Goal: Task Accomplishment & Management: Use online tool/utility

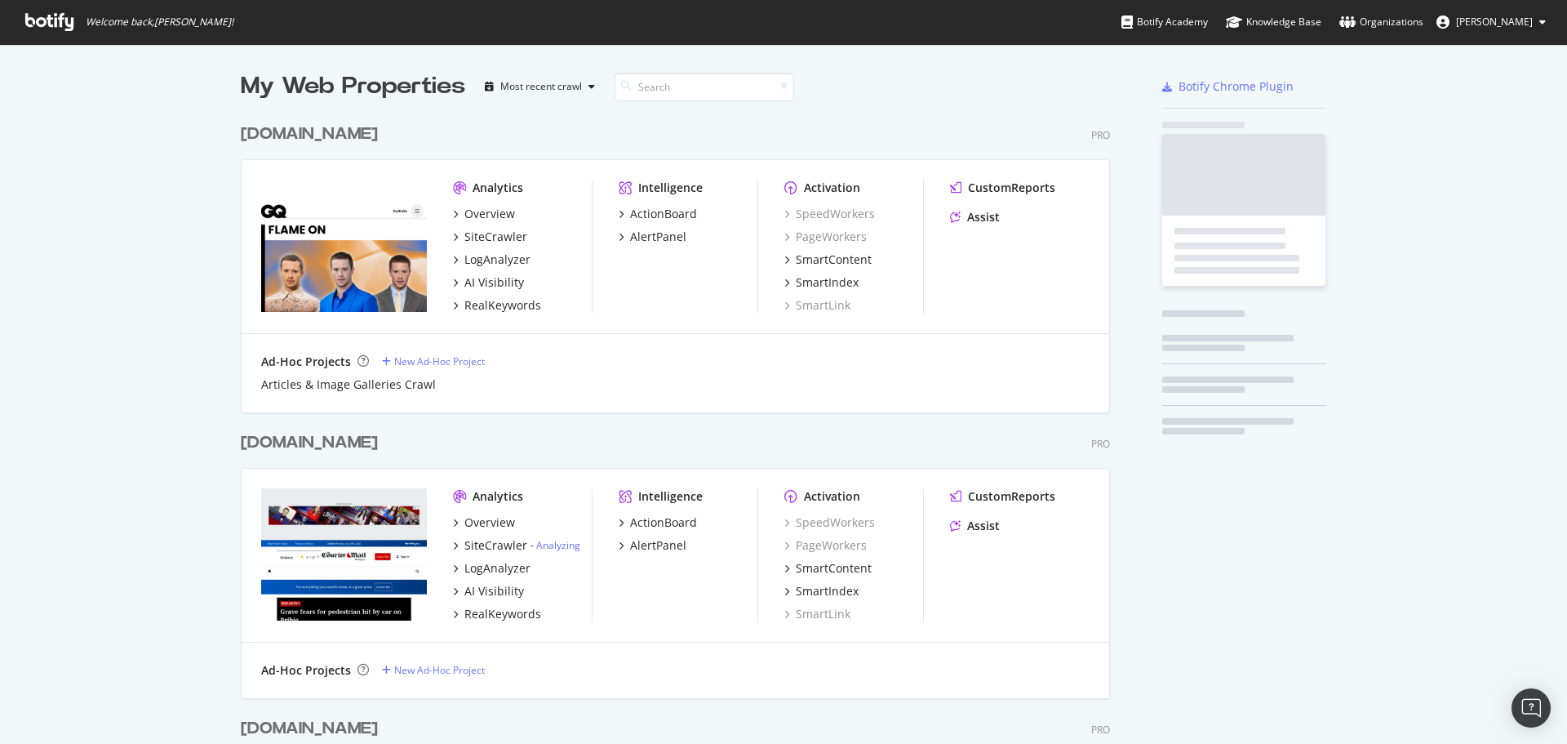
scroll to position [4038, 870]
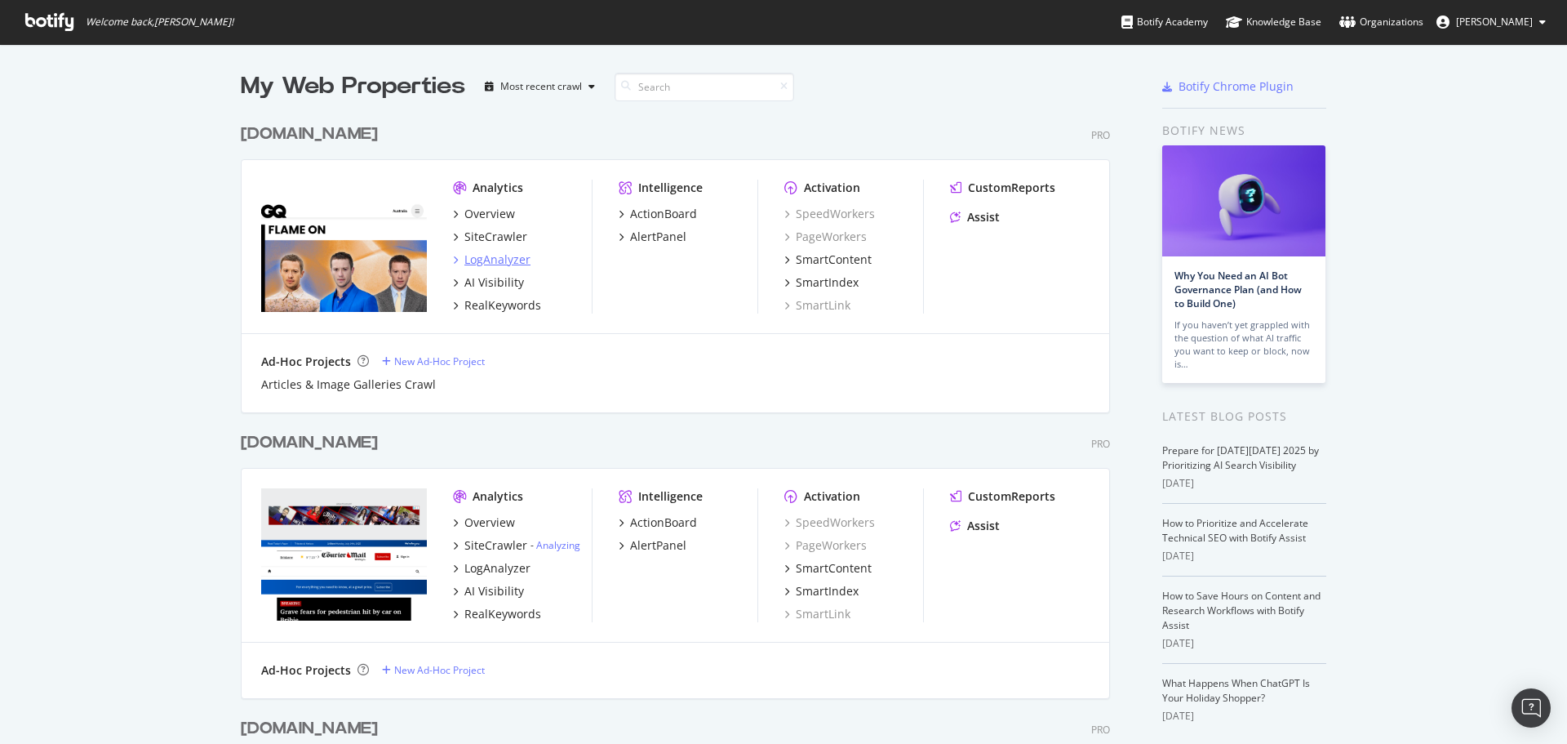
click at [501, 256] on div "LogAnalyzer" at bounding box center [497, 259] width 66 height 16
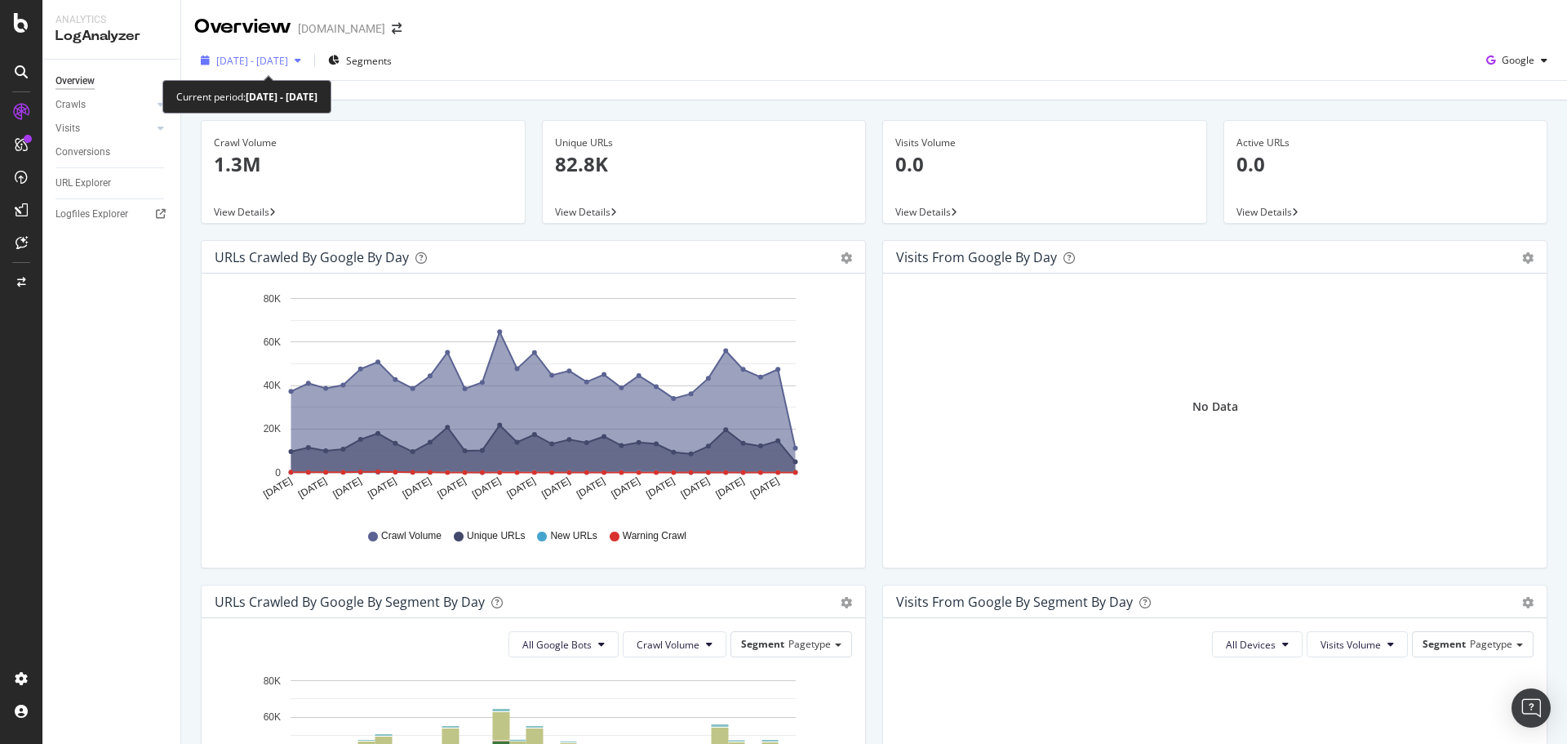
click at [288, 58] on span "[DATE] - [DATE]" at bounding box center [252, 61] width 72 height 14
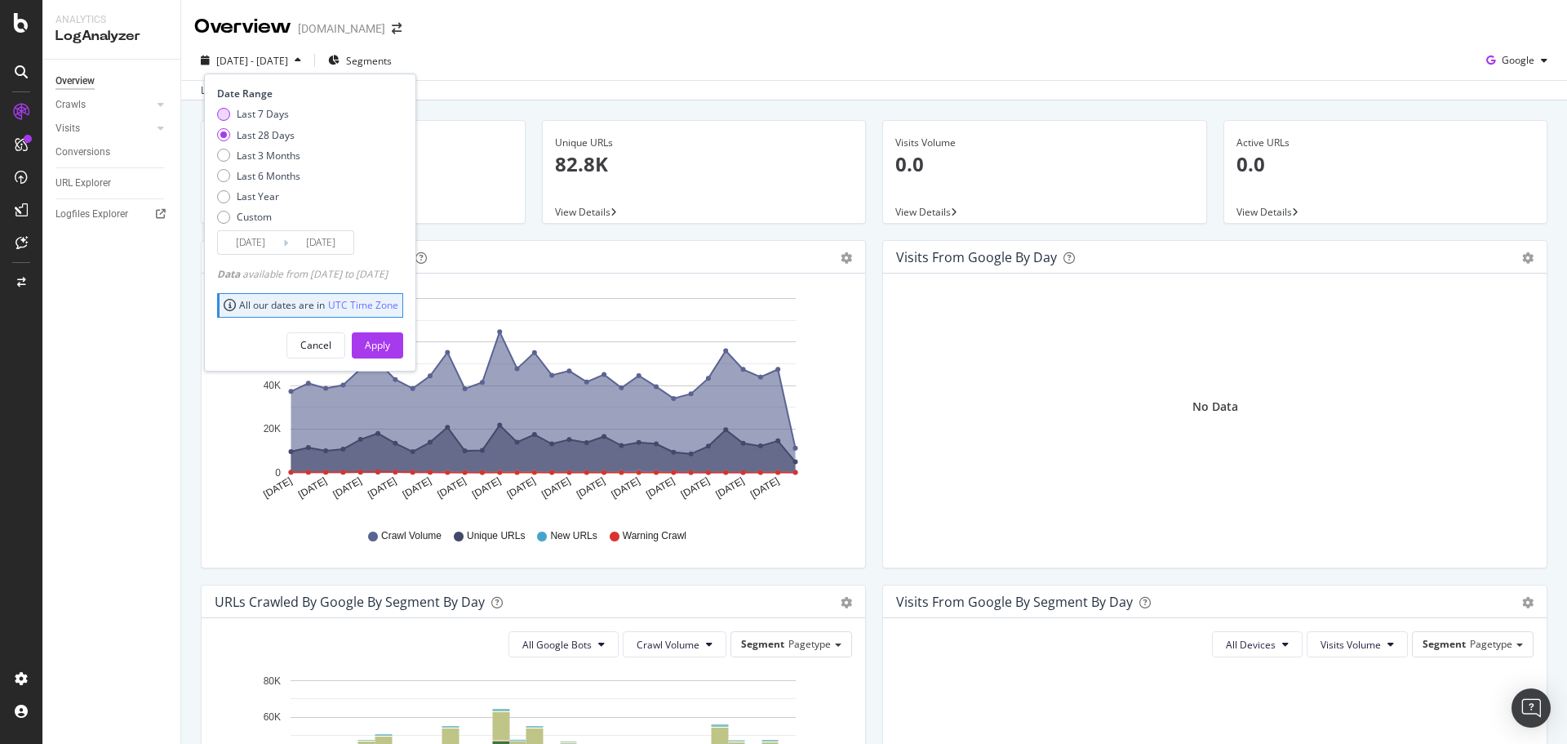
click at [250, 107] on div "Last 7 Days" at bounding box center [263, 114] width 52 height 14
type input "[DATE]"
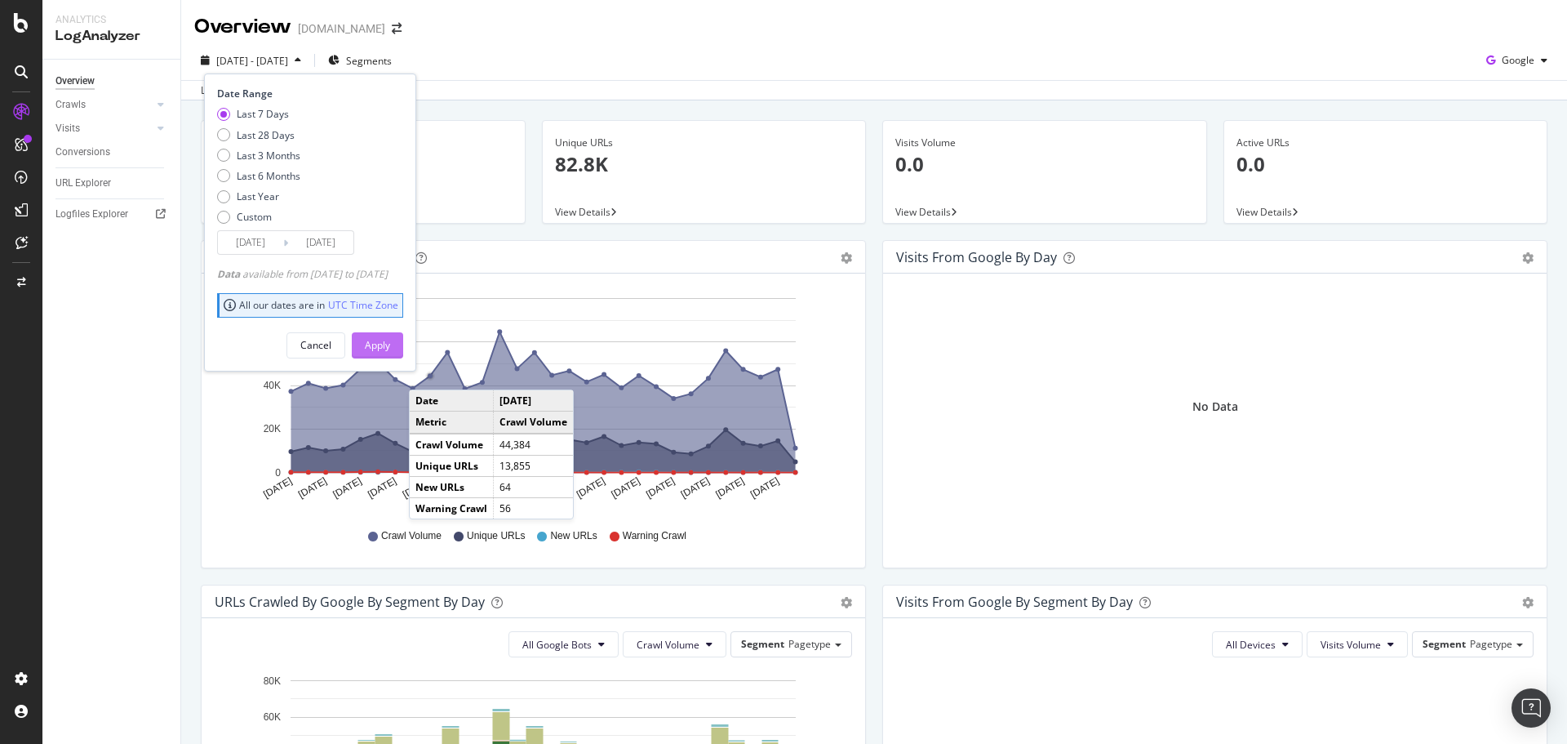
click at [390, 340] on div "Apply" at bounding box center [377, 345] width 25 height 14
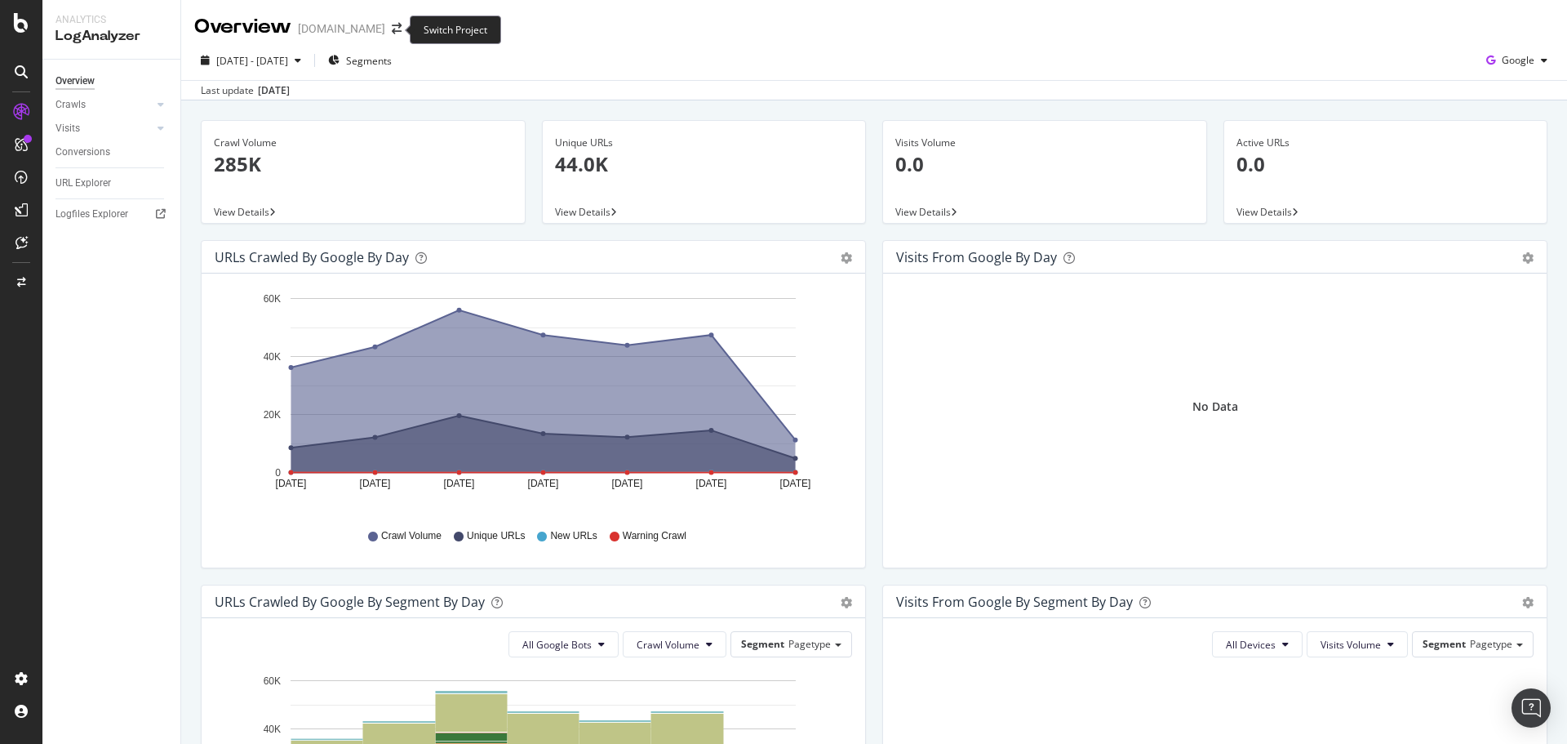
click at [385, 32] on span at bounding box center [396, 28] width 23 height 11
click at [393, 36] on div "Overview [DOMAIN_NAME]" at bounding box center [306, 27] width 224 height 28
click at [392, 33] on icon "arrow-right-arrow-left" at bounding box center [397, 28] width 10 height 11
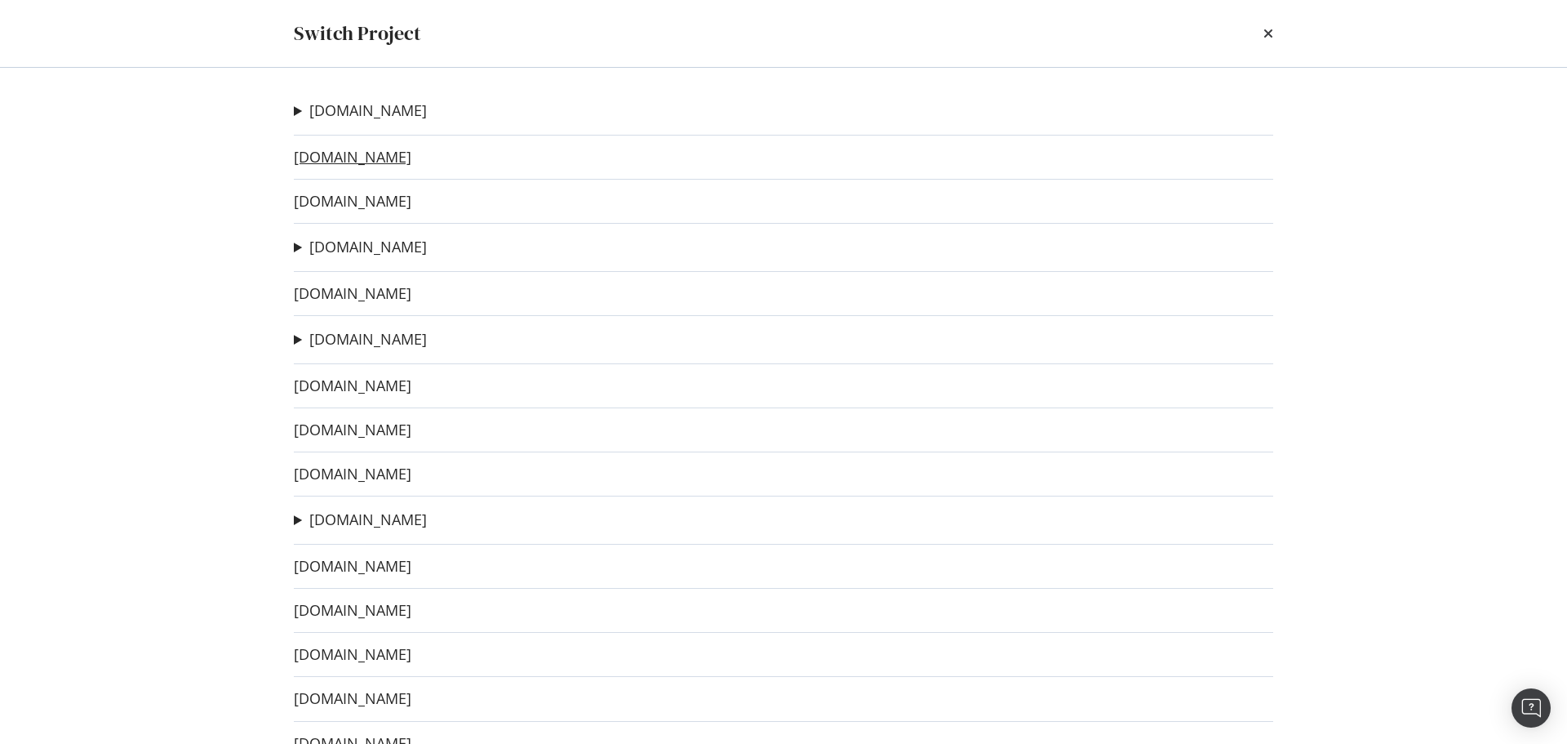
click at [398, 165] on link "[DOMAIN_NAME]" at bounding box center [353, 157] width 118 height 17
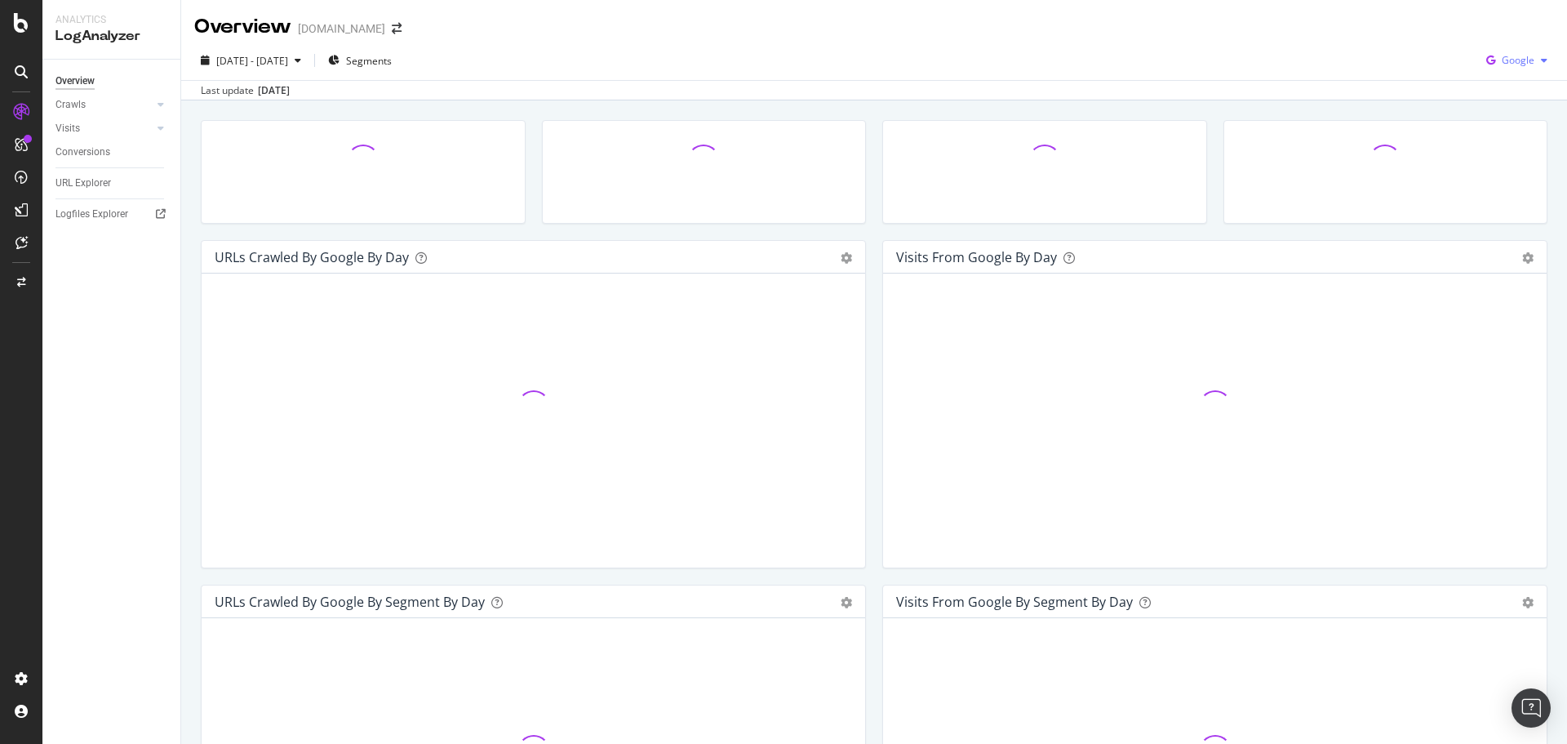
click at [1502, 64] on span "Google" at bounding box center [1518, 60] width 33 height 14
click at [1481, 153] on div "OpenAI" at bounding box center [1504, 153] width 113 height 24
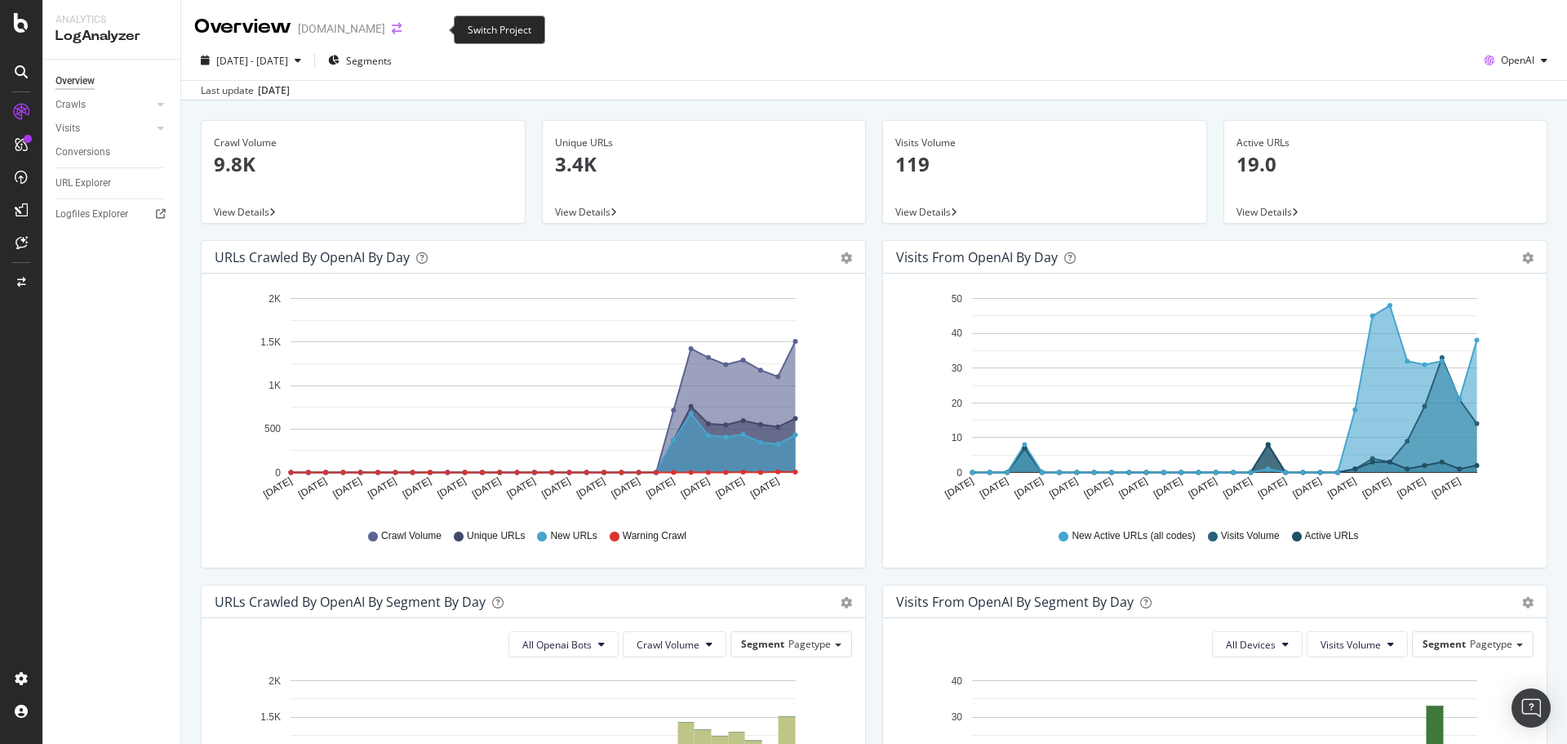
click at [402, 30] on icon "arrow-right-arrow-left" at bounding box center [397, 28] width 10 height 11
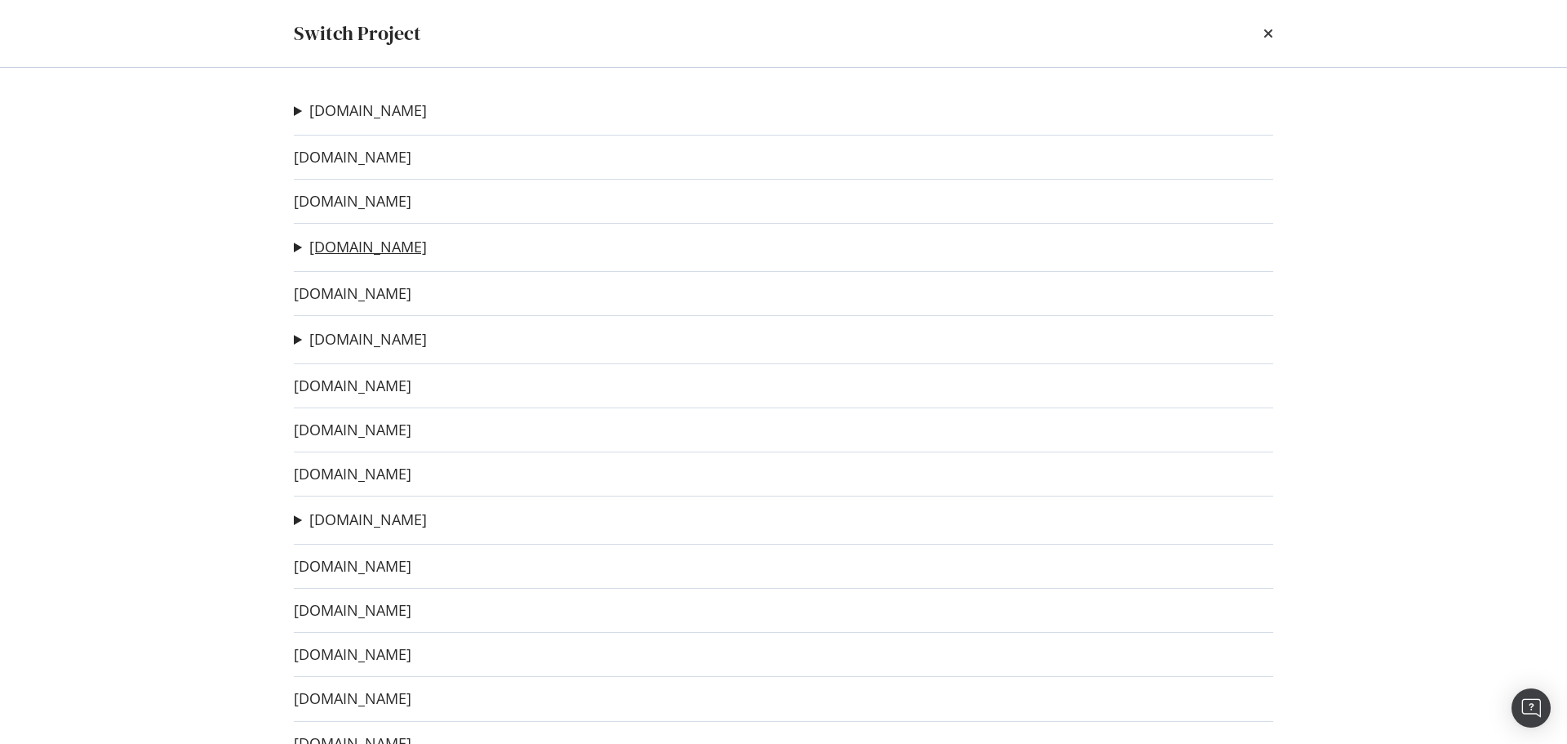
click at [395, 242] on link "[DOMAIN_NAME]" at bounding box center [368, 246] width 118 height 17
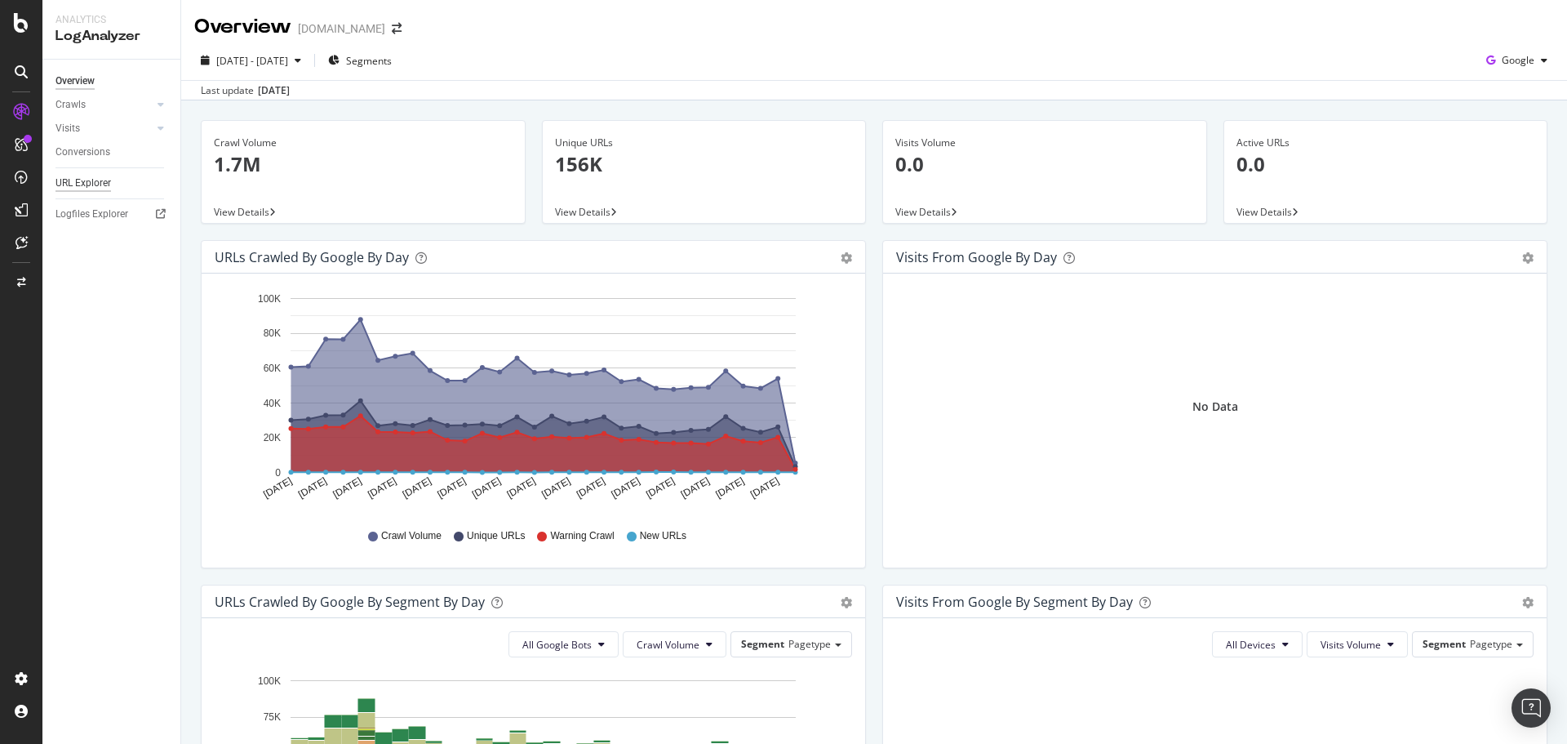
click at [82, 178] on div "URL Explorer" at bounding box center [84, 183] width 56 height 17
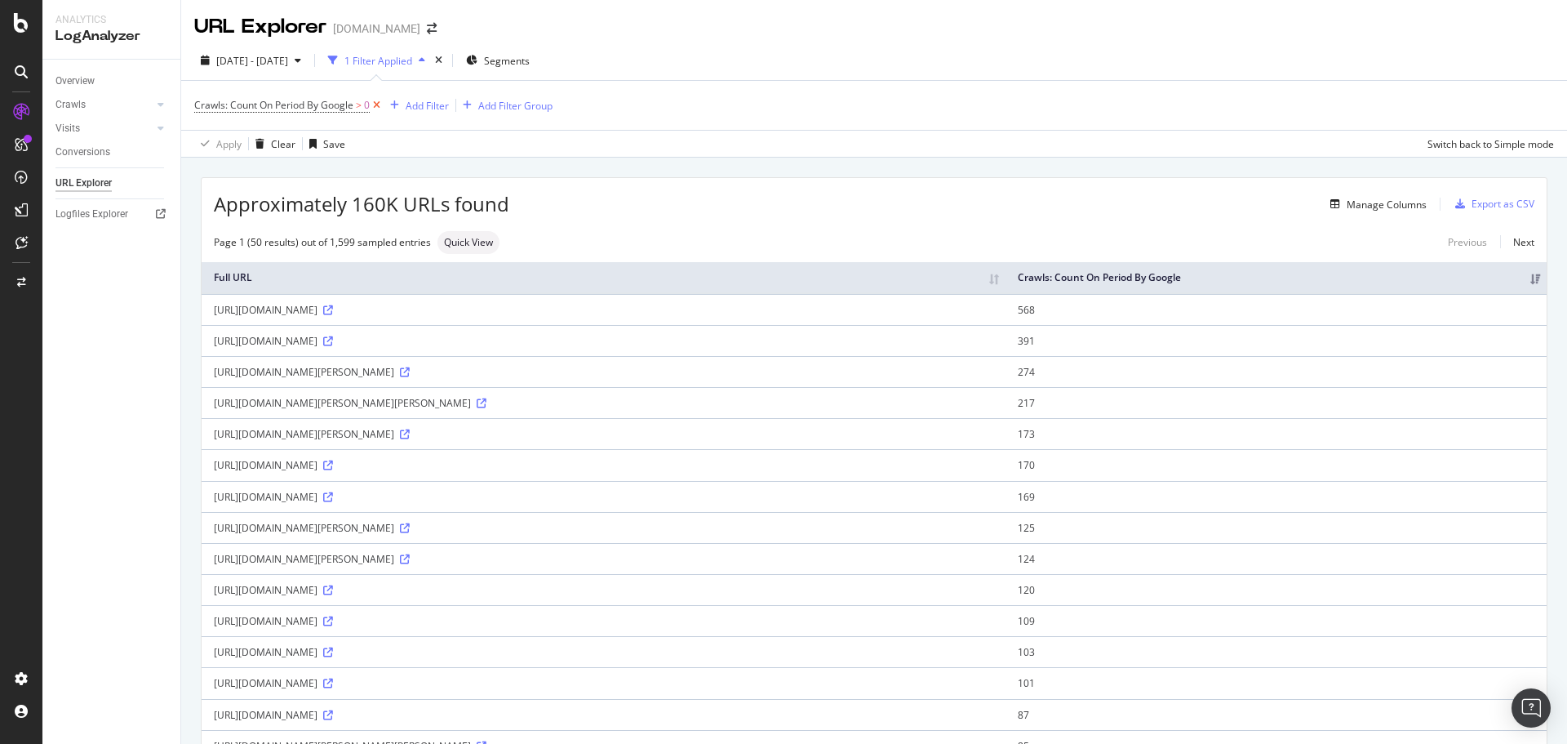
click at [380, 107] on icon at bounding box center [377, 105] width 14 height 16
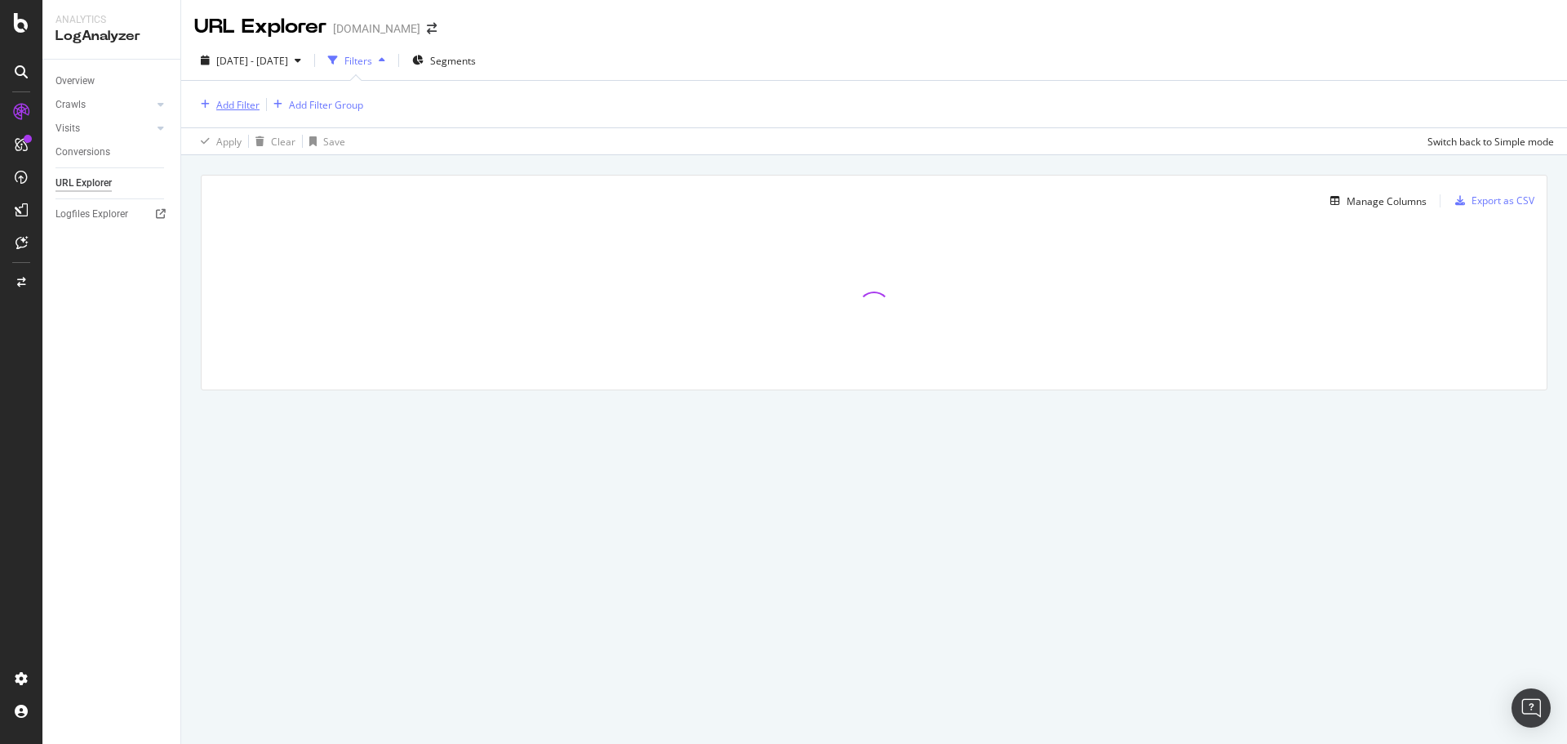
click at [238, 108] on div "Add Filter" at bounding box center [237, 105] width 43 height 14
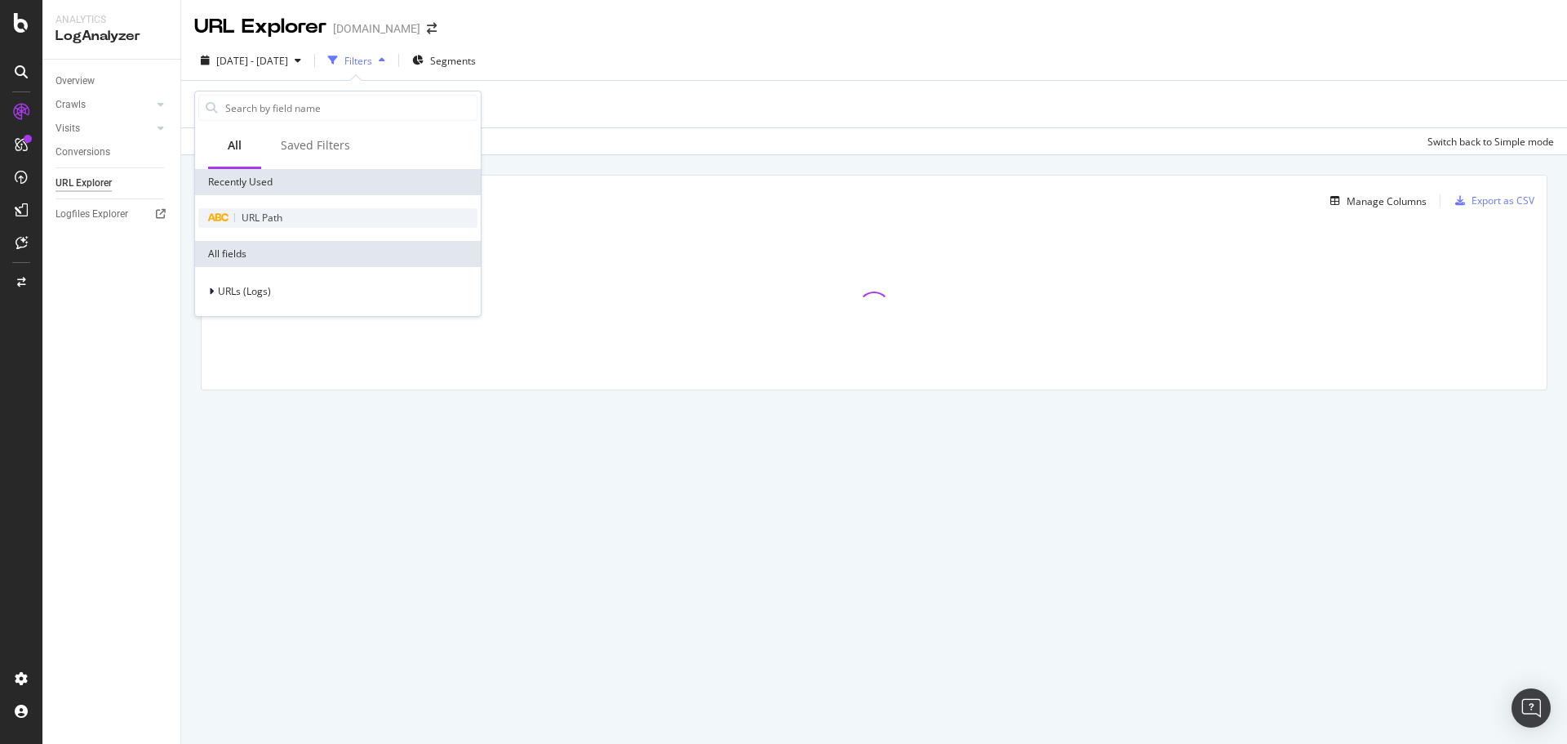
click at [269, 218] on span "URL Path" at bounding box center [262, 218] width 41 height 14
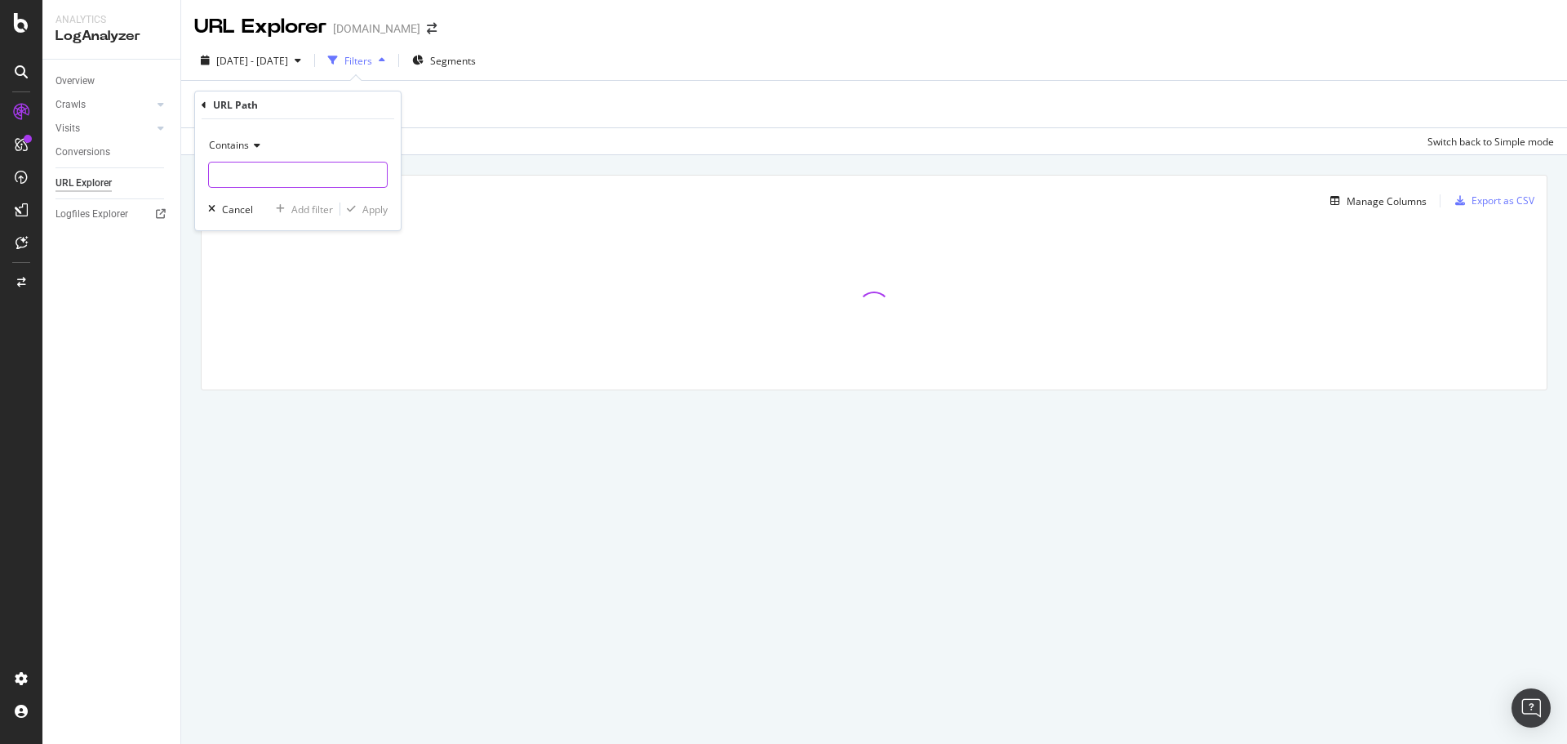
click at [267, 171] on input "text" at bounding box center [298, 175] width 178 height 26
type input "0.666"
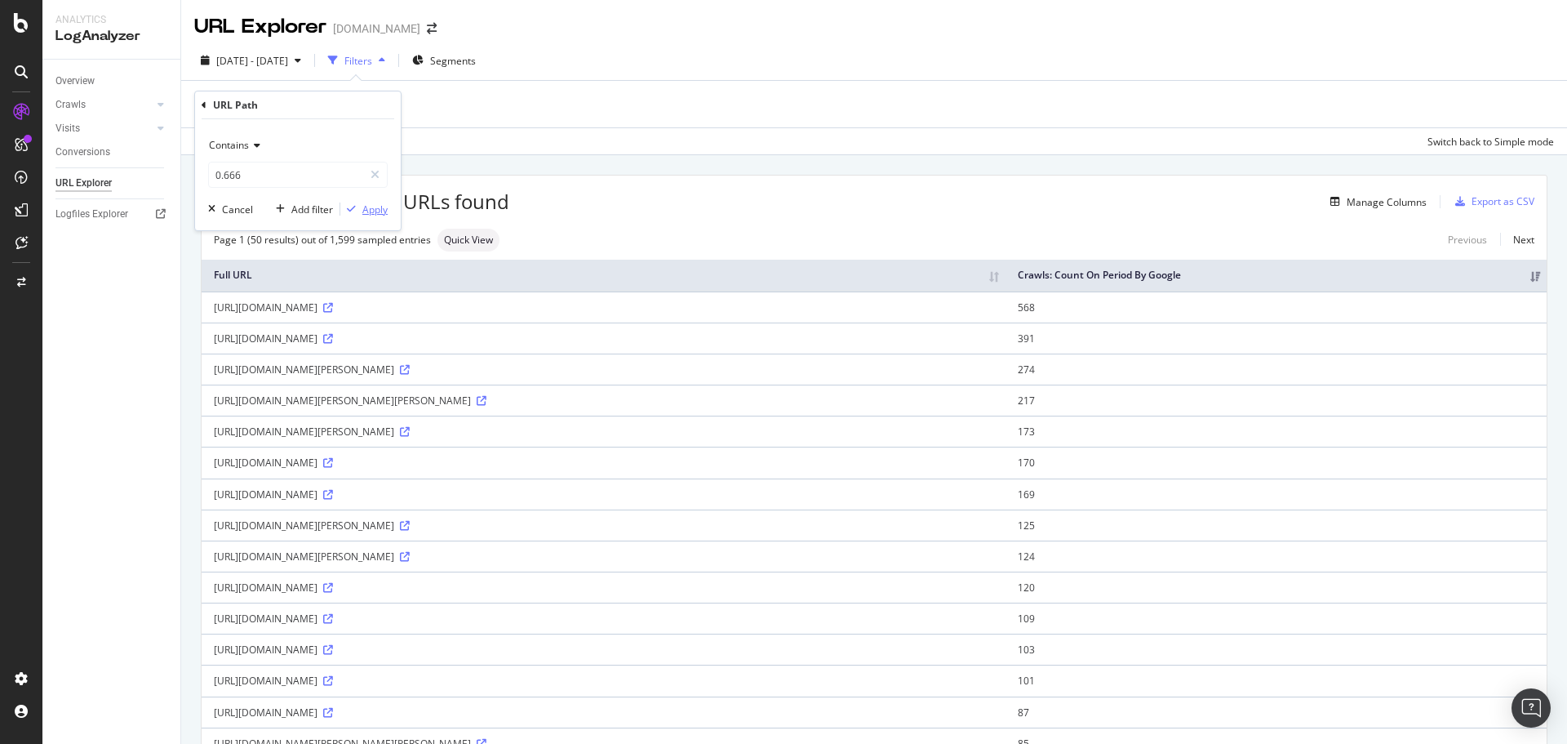
click at [373, 213] on div "Apply" at bounding box center [374, 209] width 25 height 14
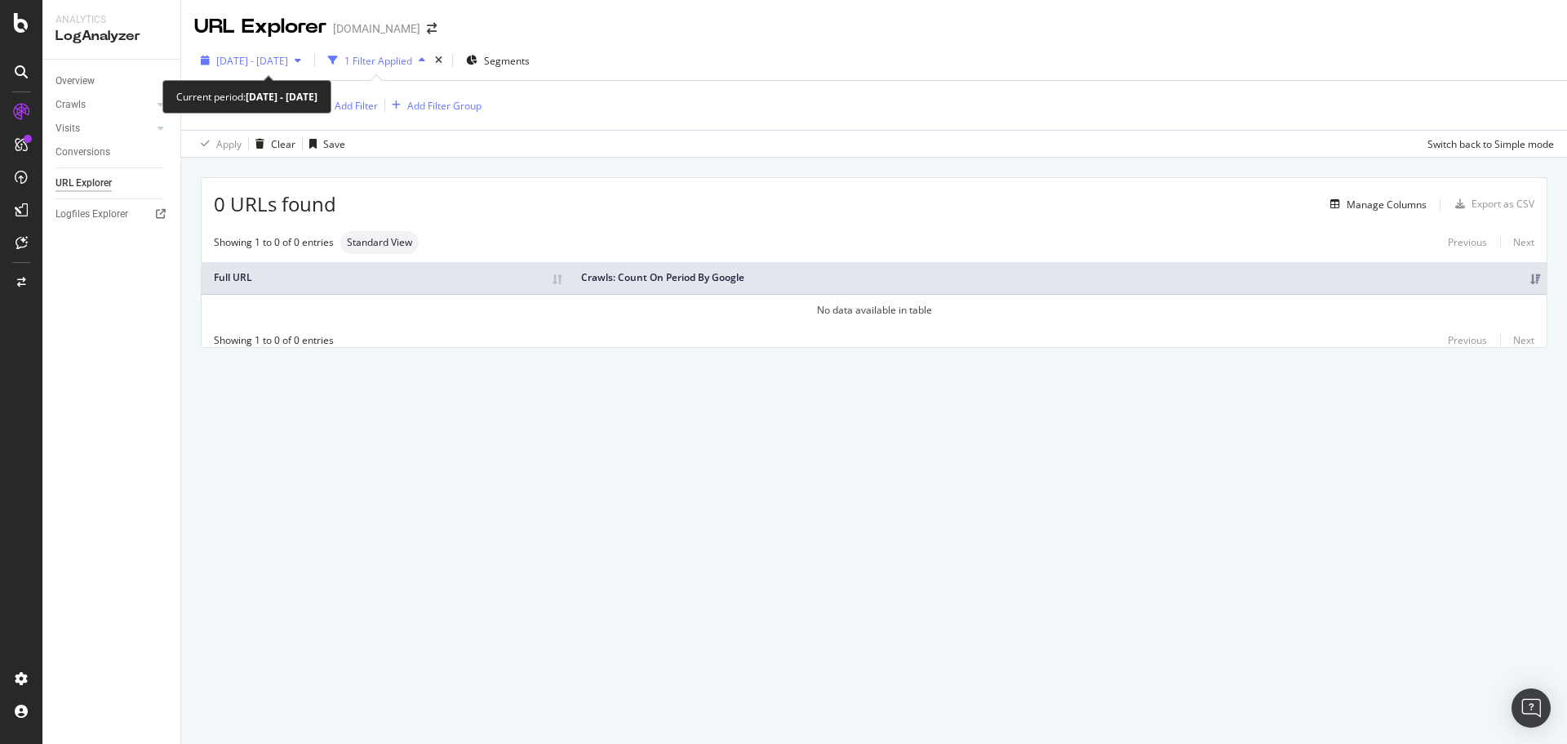
click at [302, 68] on div "[DATE] - [DATE]" at bounding box center [250, 60] width 113 height 24
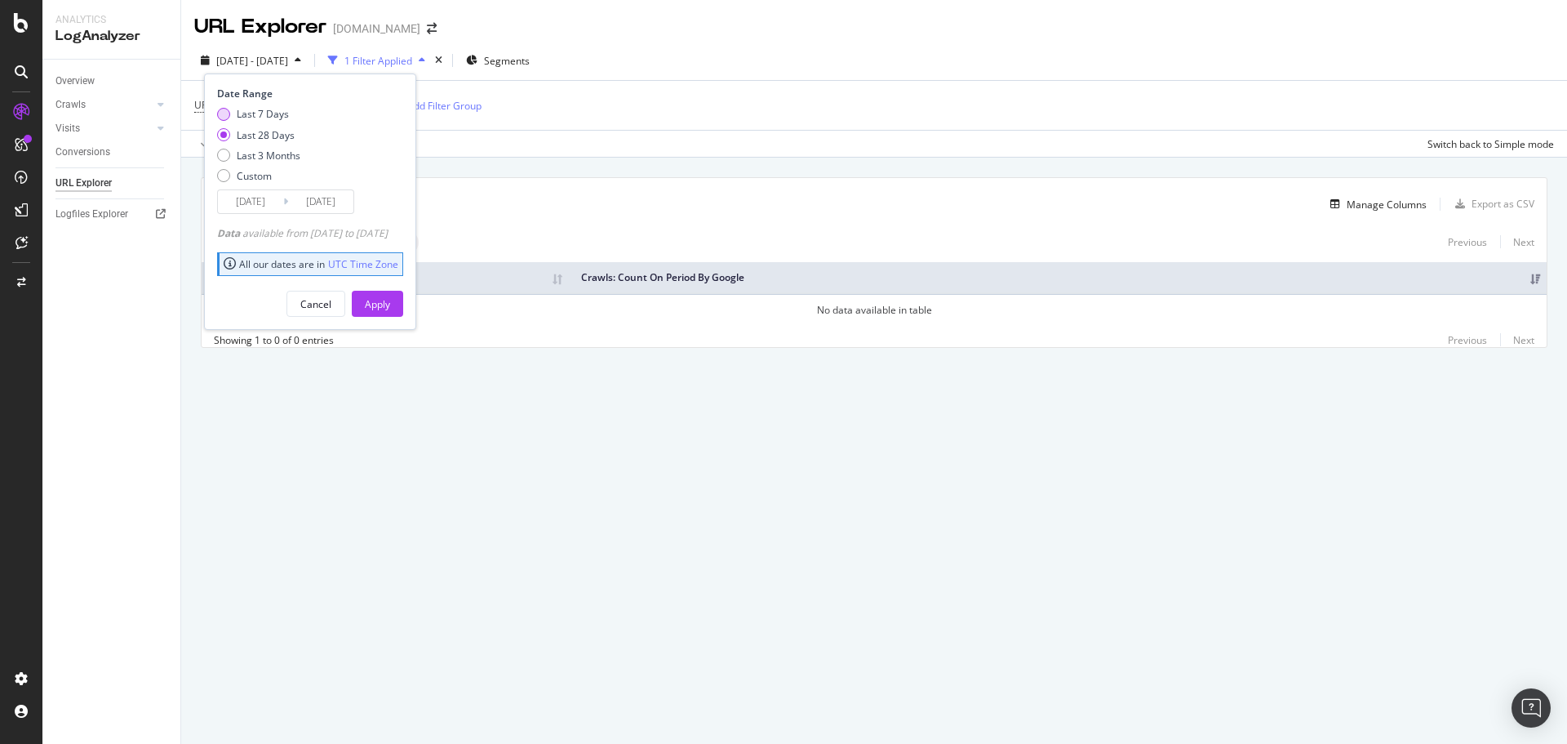
click at [274, 120] on div "Last 7 Days" at bounding box center [263, 114] width 52 height 14
type input "[DATE]"
click at [390, 307] on div "Apply" at bounding box center [377, 304] width 25 height 14
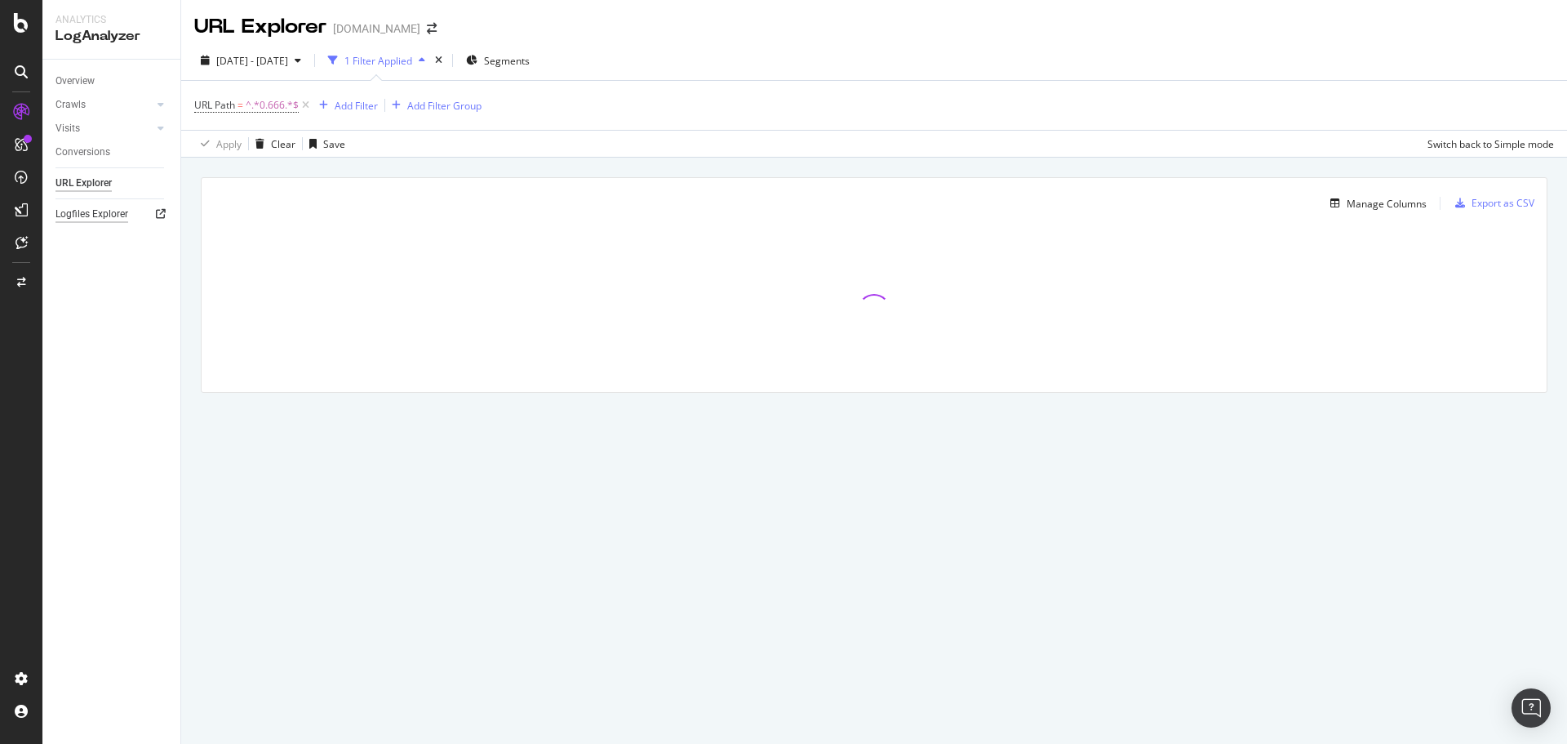
click at [108, 219] on div "Logfiles Explorer" at bounding box center [92, 214] width 73 height 17
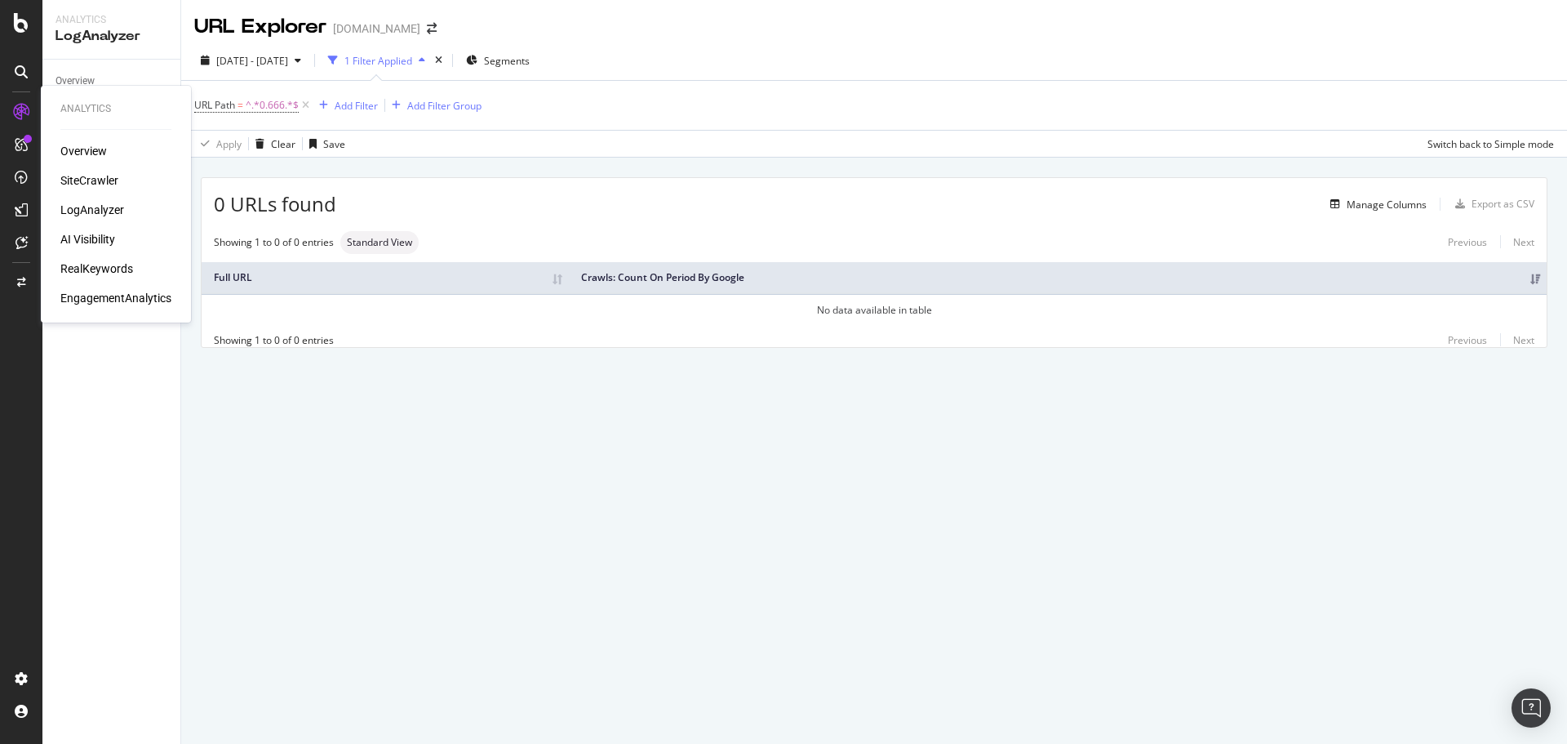
click at [86, 189] on div "Overview SiteCrawler LogAnalyzer AI Visibility RealKeywords EngagementAnalytics" at bounding box center [115, 224] width 111 height 163
click at [87, 180] on div "SiteCrawler" at bounding box center [89, 180] width 58 height 16
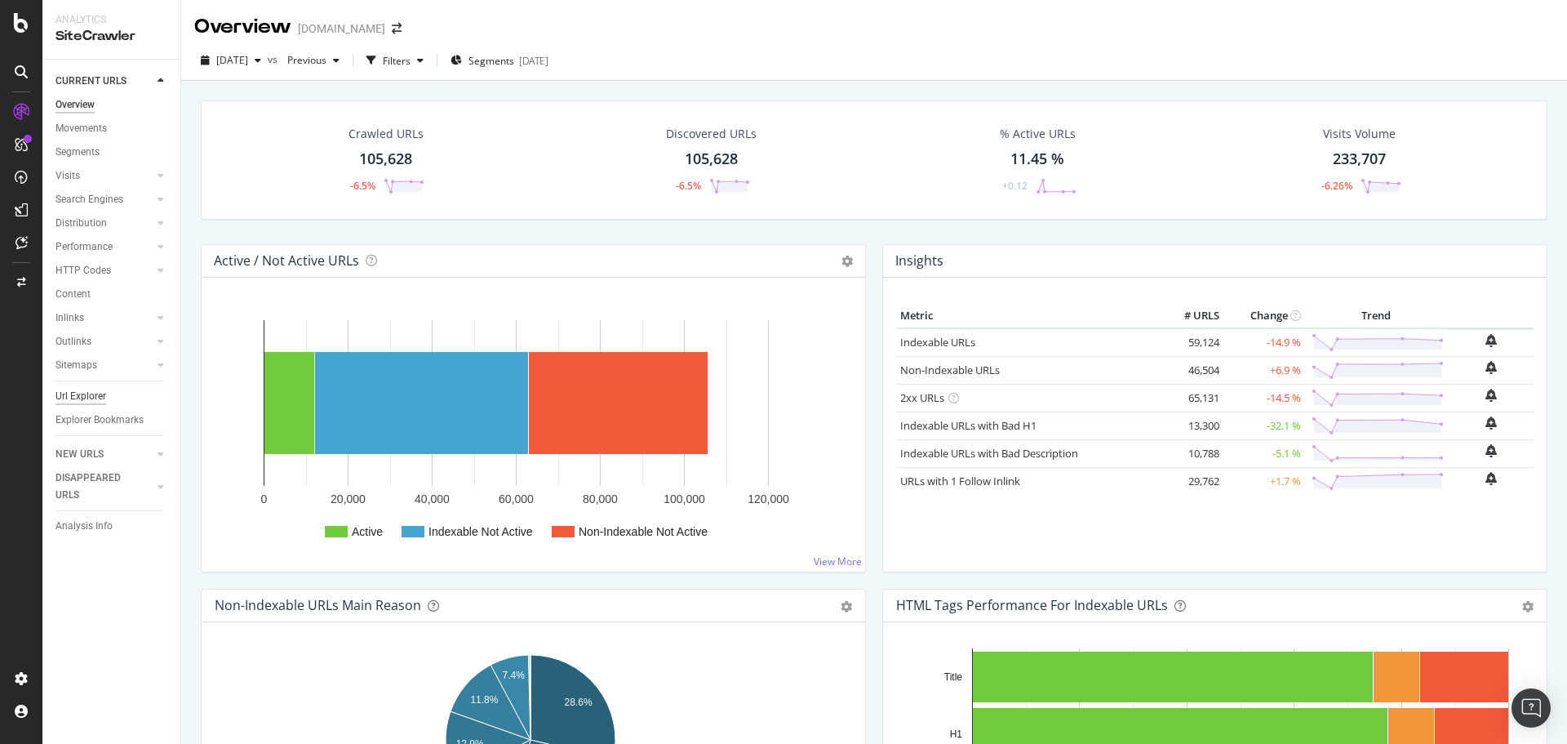
click at [73, 394] on div "Url Explorer" at bounding box center [81, 396] width 51 height 17
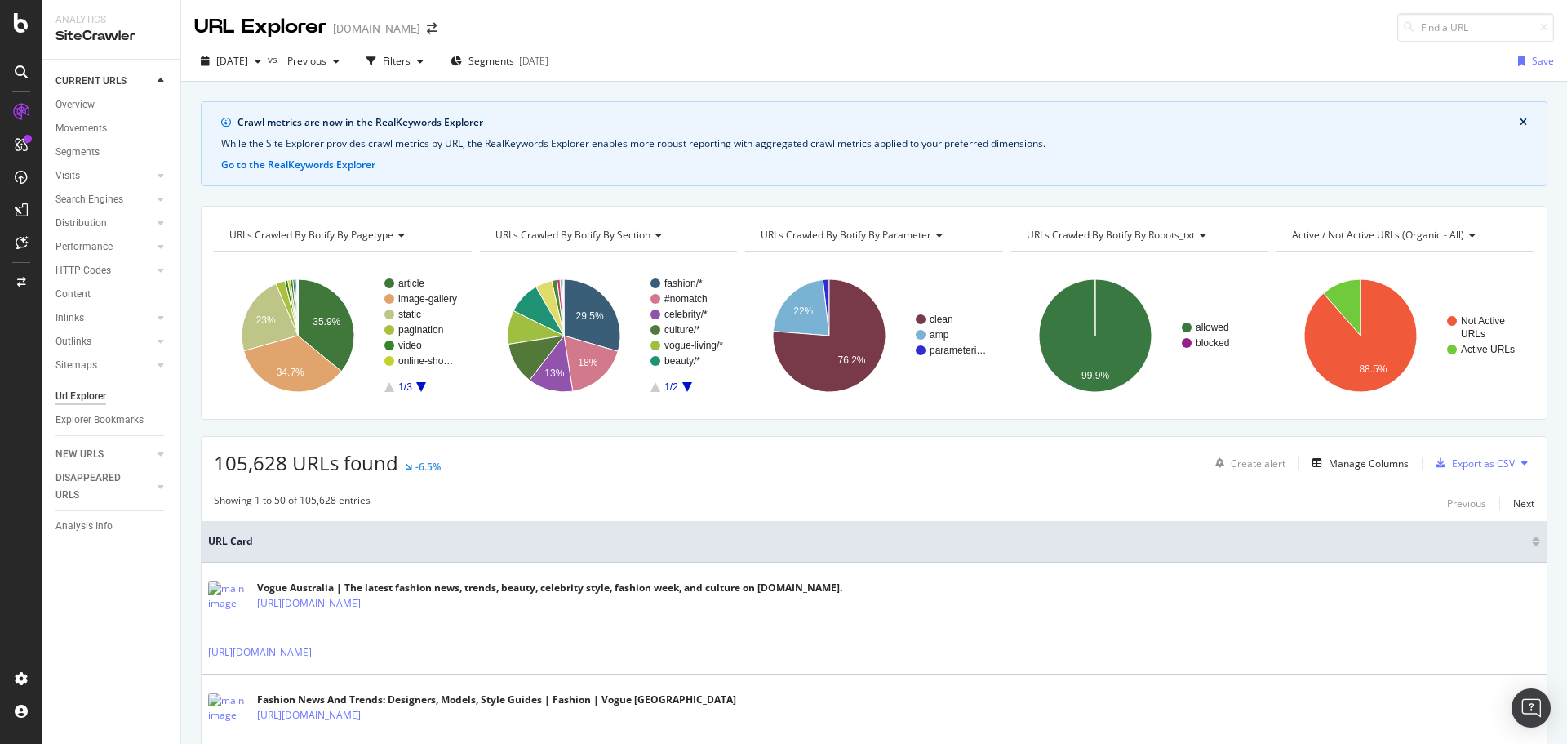
click at [1516, 121] on button "close banner" at bounding box center [1524, 122] width 16 height 21
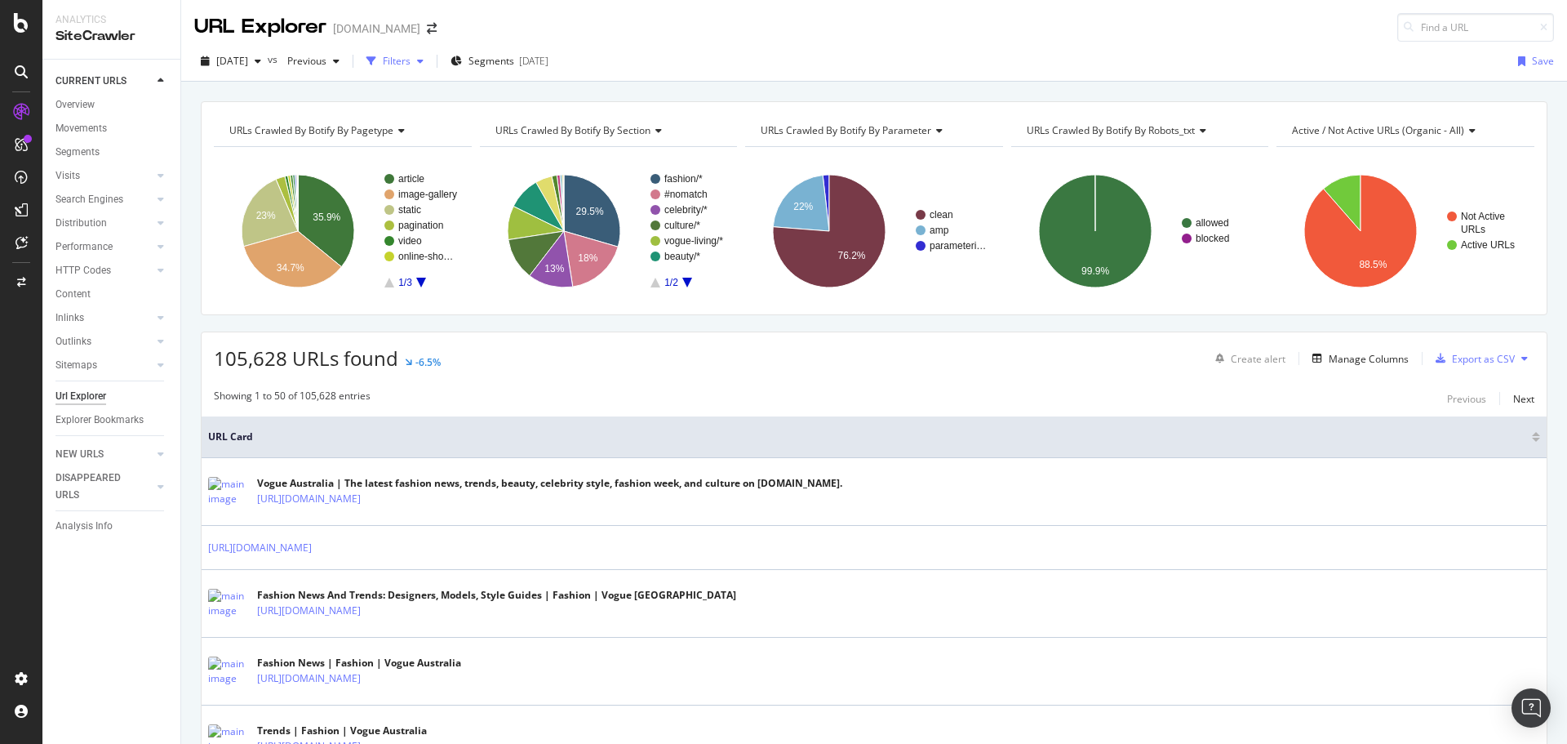
click at [411, 62] on div "Filters" at bounding box center [397, 61] width 28 height 14
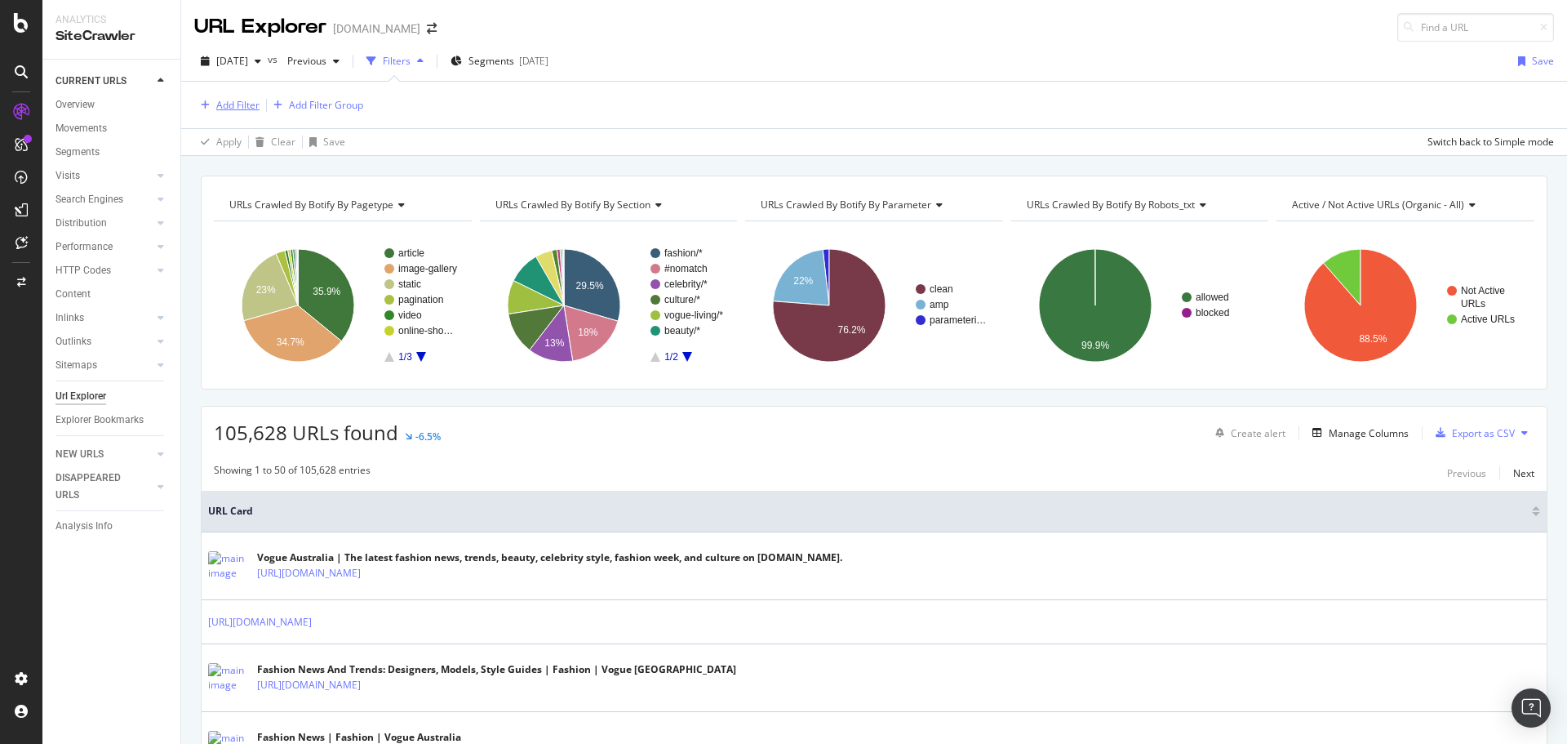
click at [217, 103] on div "Add Filter" at bounding box center [237, 105] width 43 height 14
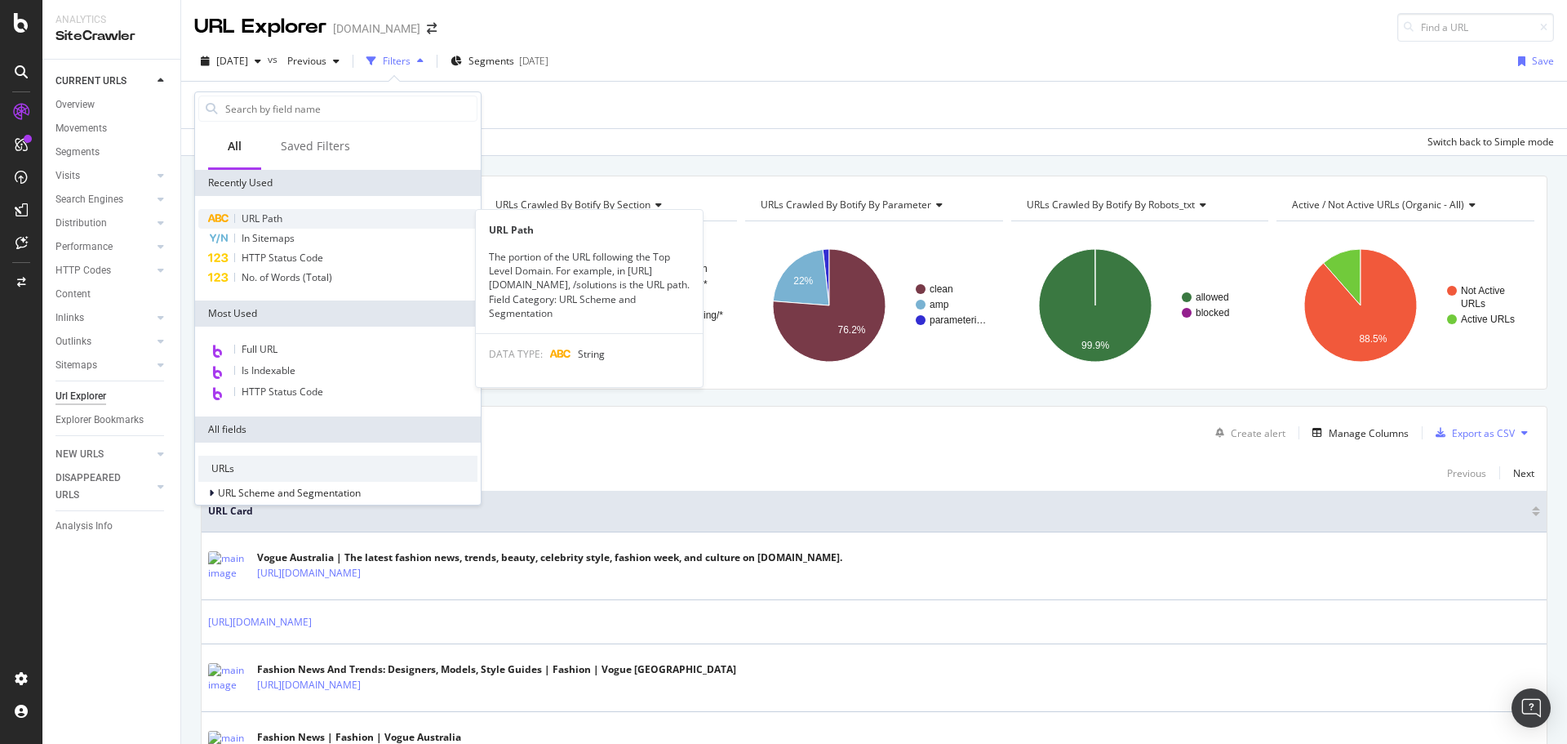
click at [274, 215] on span "URL Path" at bounding box center [262, 218] width 41 height 14
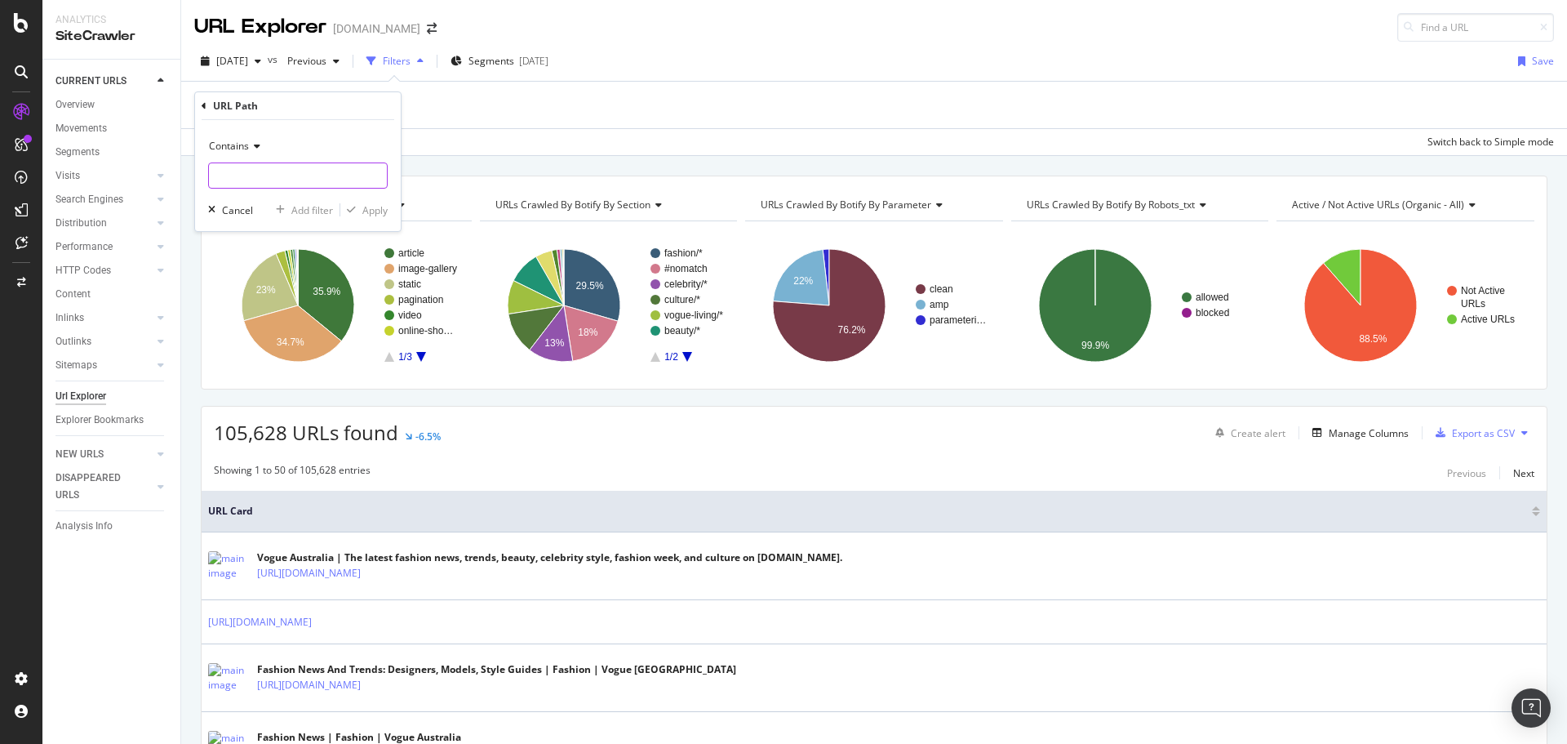
click at [331, 178] on input "text" at bounding box center [298, 175] width 178 height 26
type input "0.66"
click at [380, 220] on div "Contains 0.66 Cancel Add filter Apply" at bounding box center [298, 175] width 206 height 111
click at [378, 205] on div "Apply" at bounding box center [374, 210] width 25 height 14
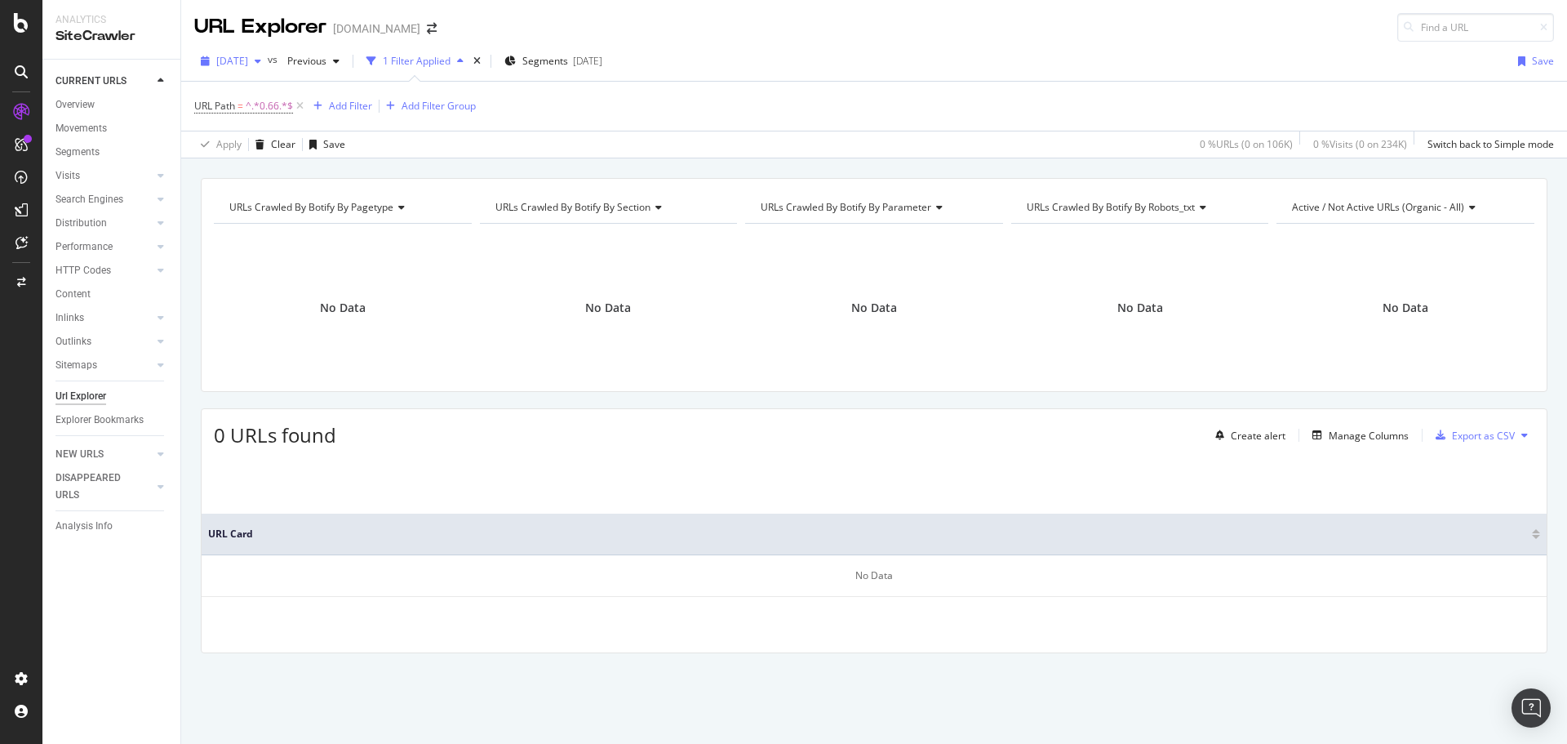
click at [248, 58] on span "[DATE]" at bounding box center [232, 61] width 32 height 14
drag, startPoint x: 85, startPoint y: 97, endPoint x: 201, endPoint y: 94, distance: 115.9
click at [85, 97] on div "Overview" at bounding box center [75, 104] width 39 height 17
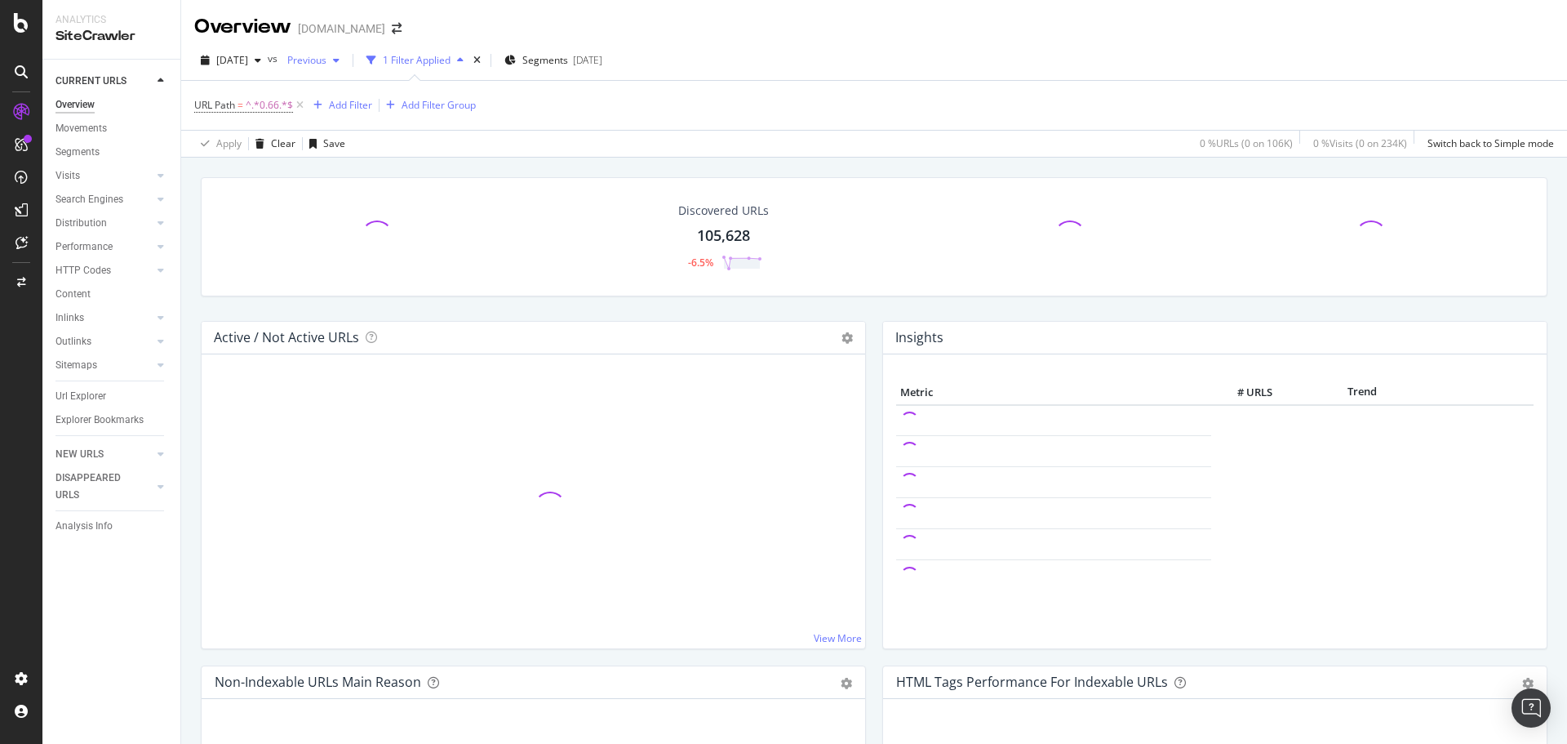
click at [326, 56] on span "Previous" at bounding box center [304, 60] width 46 height 14
click at [676, 113] on div "URL Path = ^.*0.66.*$ Add Filter Add Filter Group" at bounding box center [874, 105] width 1360 height 49
click at [244, 62] on span "[DATE]" at bounding box center [232, 60] width 32 height 14
click at [326, 57] on span "Previous" at bounding box center [304, 60] width 46 height 14
click at [876, 88] on div "URL Path = ^.*0.66.*$ Add Filter Add Filter Group" at bounding box center [874, 105] width 1360 height 49
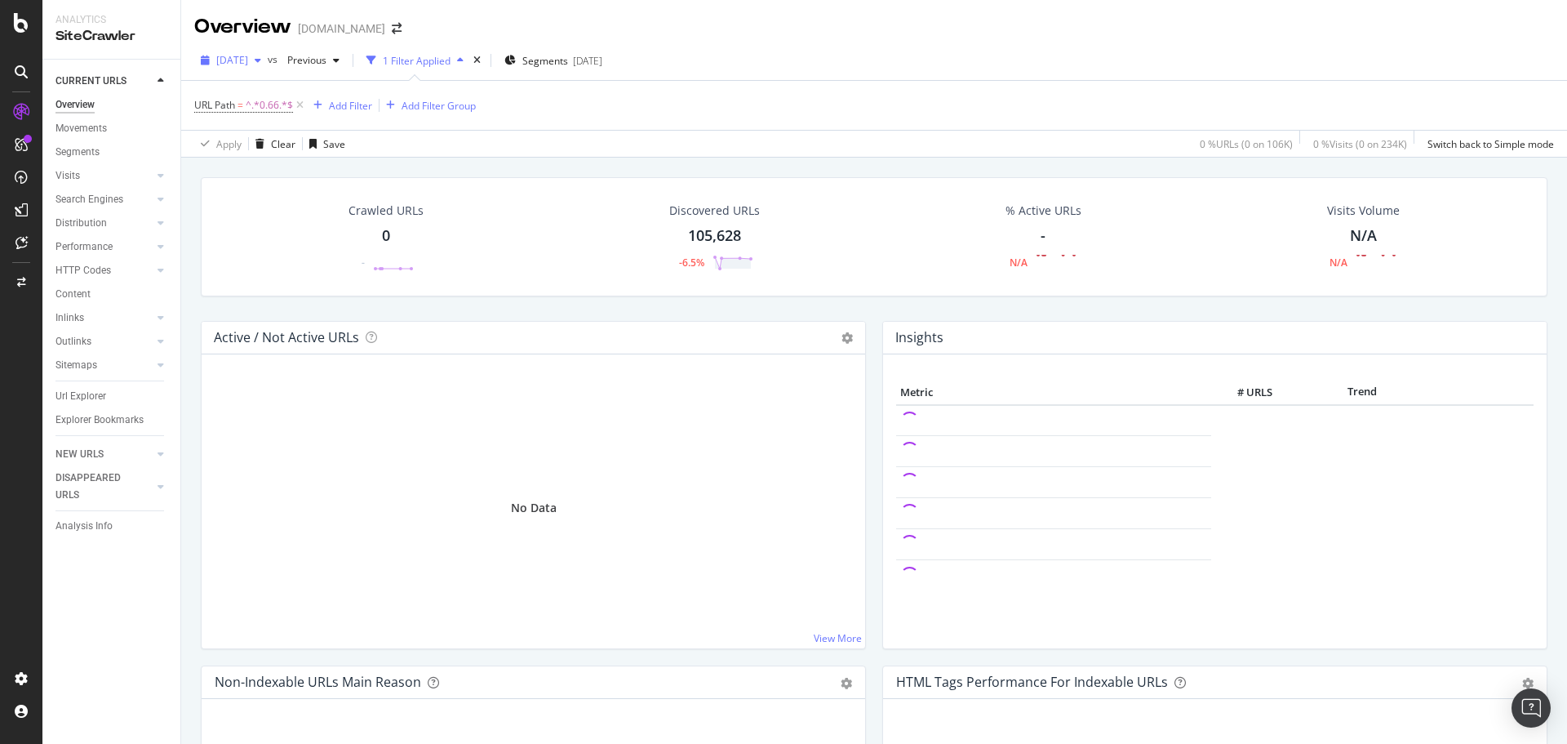
click at [268, 64] on div "button" at bounding box center [258, 61] width 20 height 10
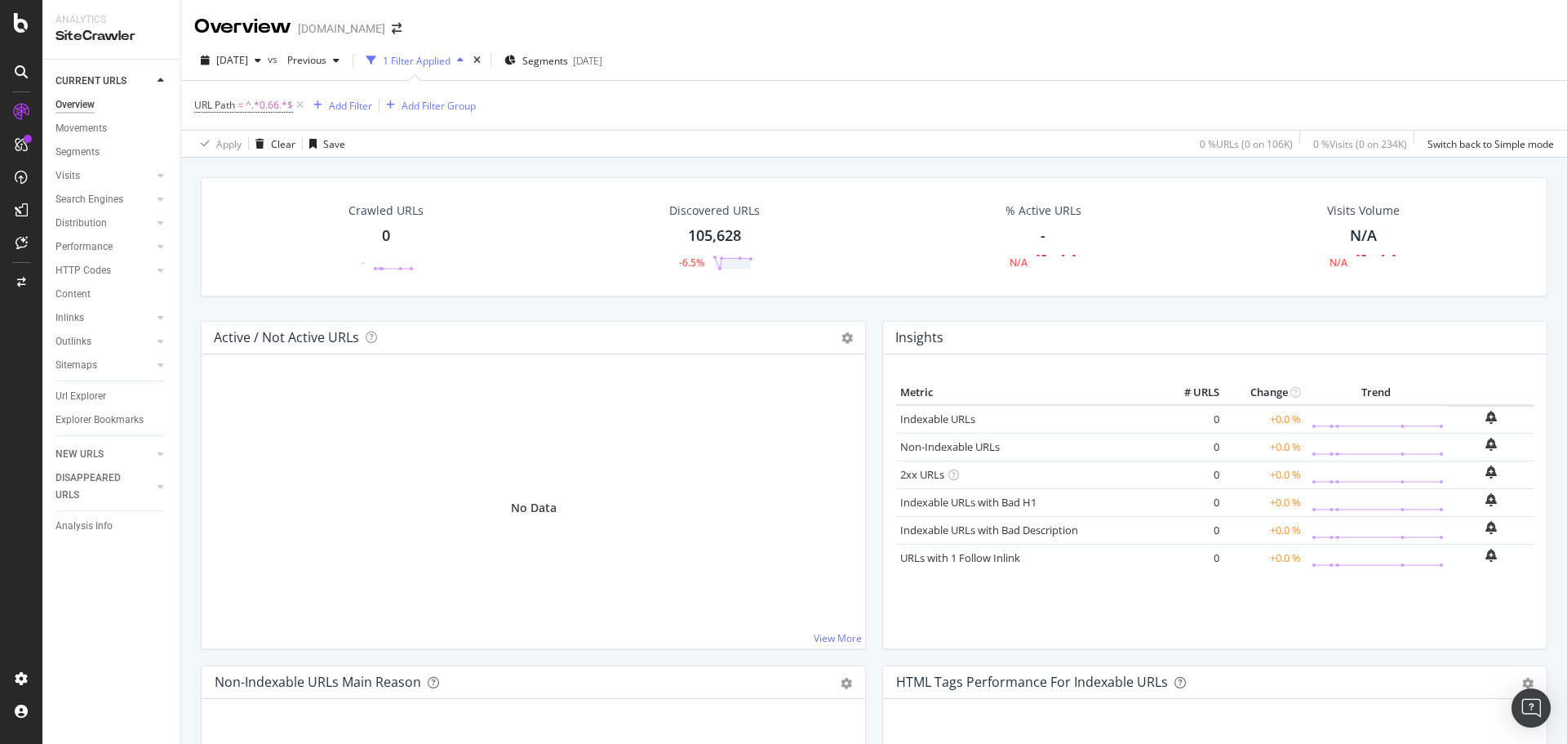
click at [827, 116] on div "URL Path = ^.*0.66.*$ Add Filter Add Filter Group" at bounding box center [874, 105] width 1360 height 49
click at [304, 109] on icon at bounding box center [300, 105] width 14 height 16
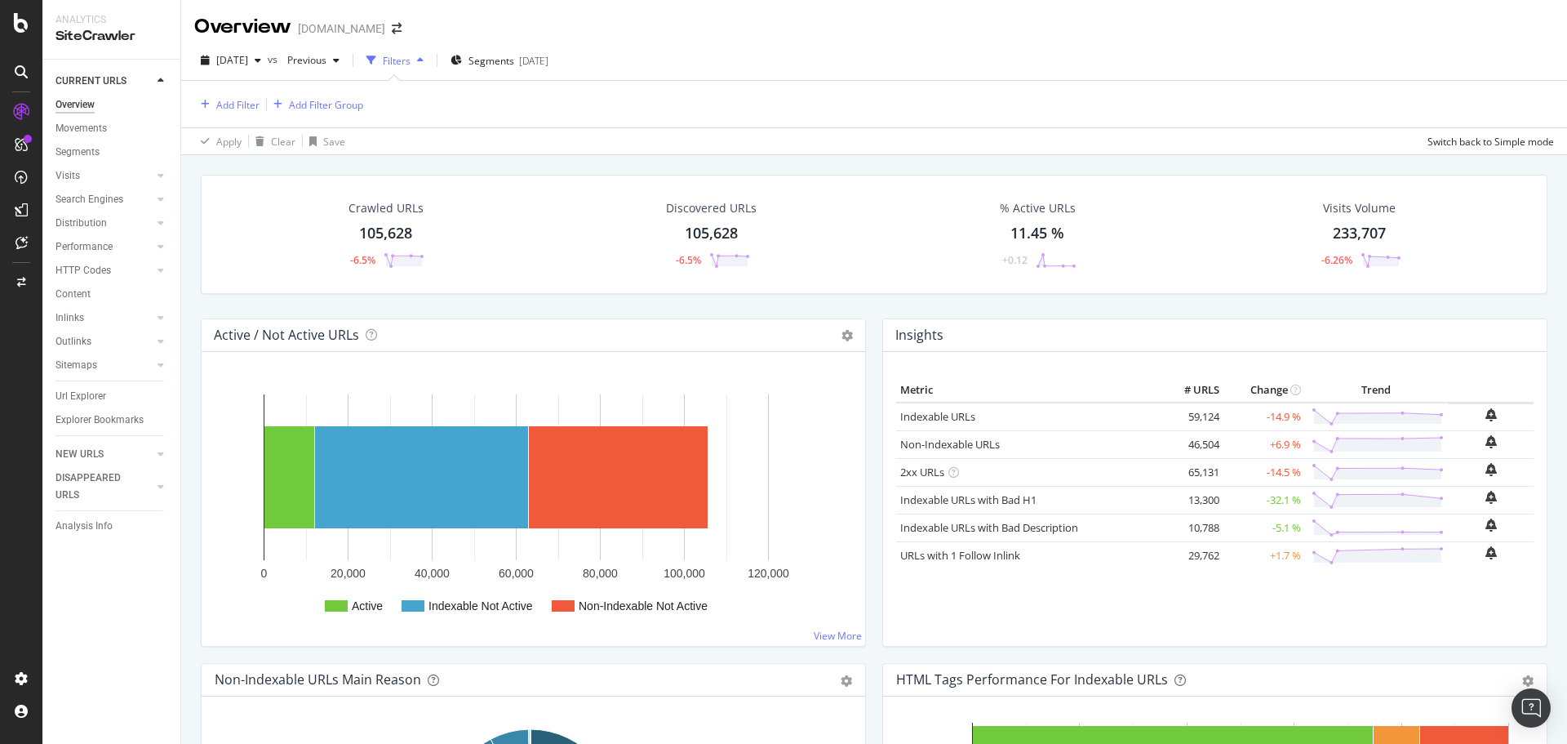
click at [397, 232] on div "105,628" at bounding box center [385, 233] width 53 height 21
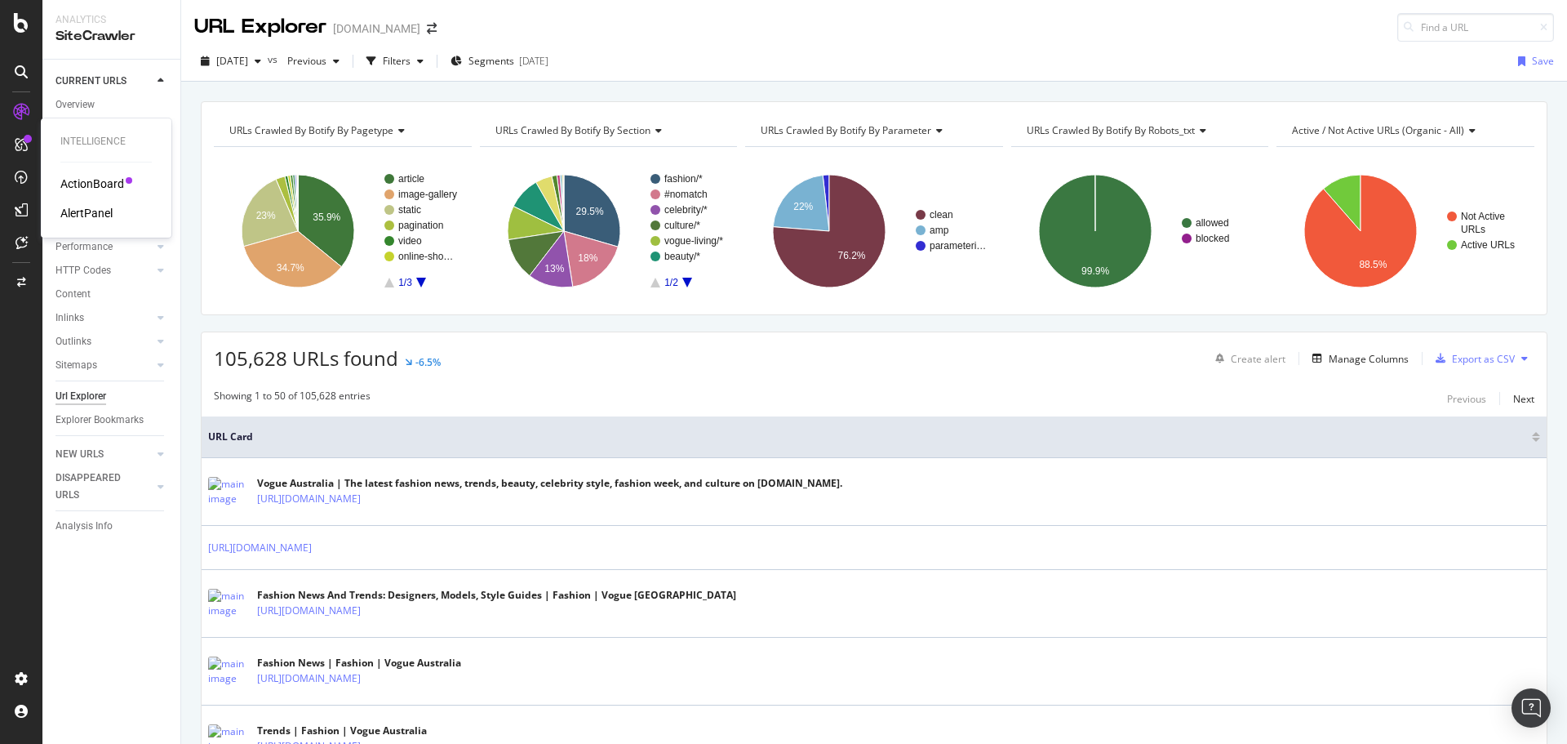
click at [87, 187] on div "ActionBoard" at bounding box center [92, 183] width 64 height 16
